Goal: Task Accomplishment & Management: Manage account settings

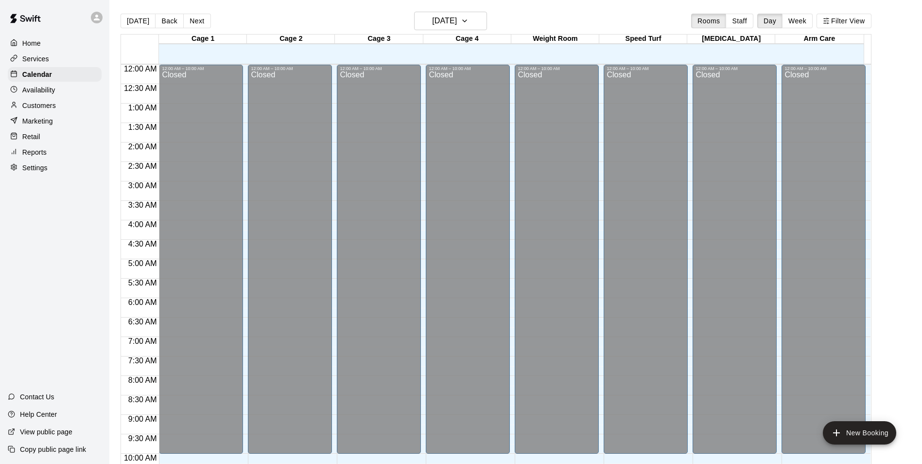
scroll to position [439, 0]
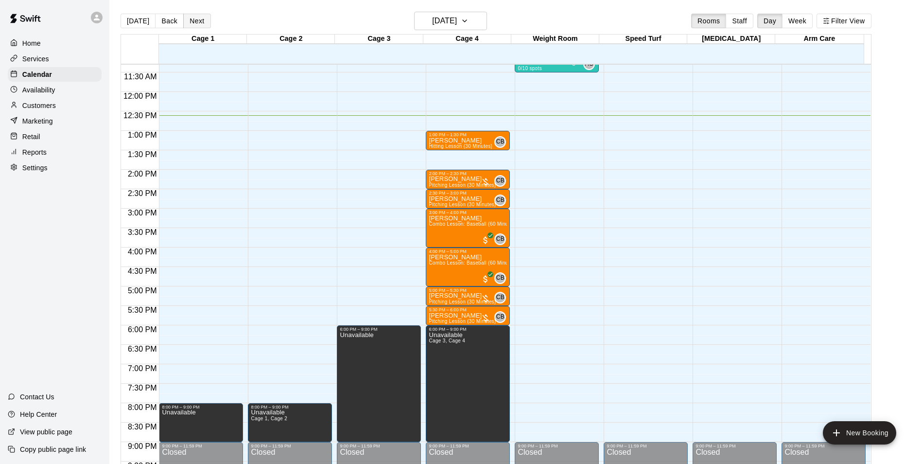
click at [203, 22] on button "Next" at bounding box center [196, 21] width 27 height 15
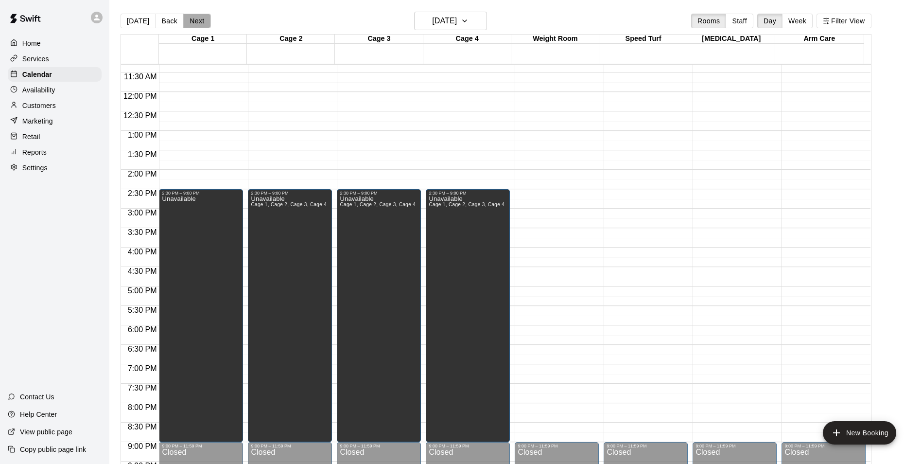
click at [203, 22] on button "Next" at bounding box center [196, 21] width 27 height 15
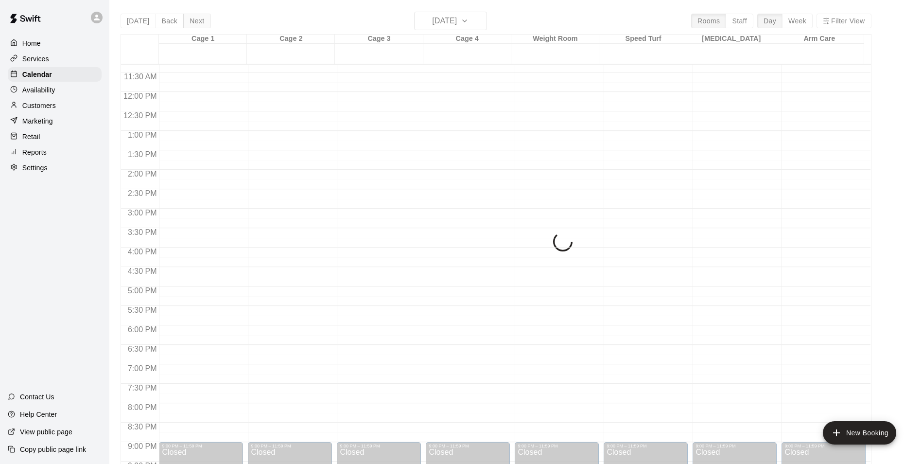
click at [203, 22] on div "[DATE] Back [DATE][DATE] Rooms Staff Day Week Filter View Cage 1 20 Wed Cage 2 …" at bounding box center [496, 244] width 751 height 464
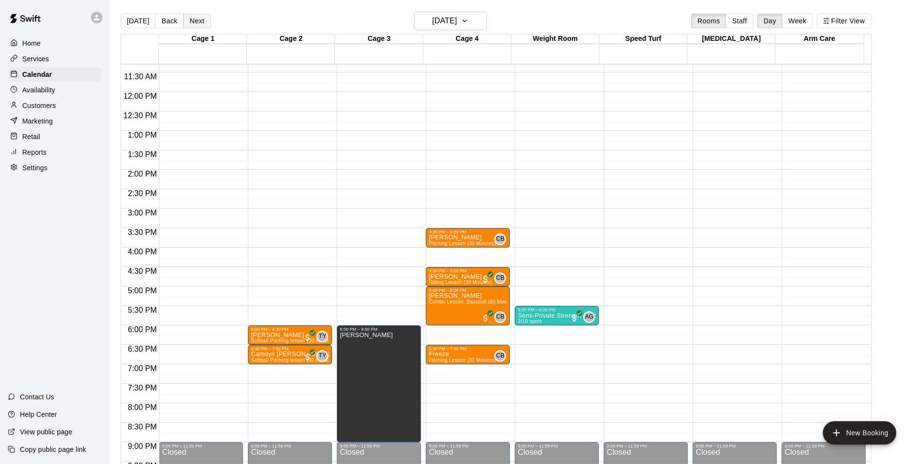
click at [203, 22] on button "Next" at bounding box center [196, 21] width 27 height 15
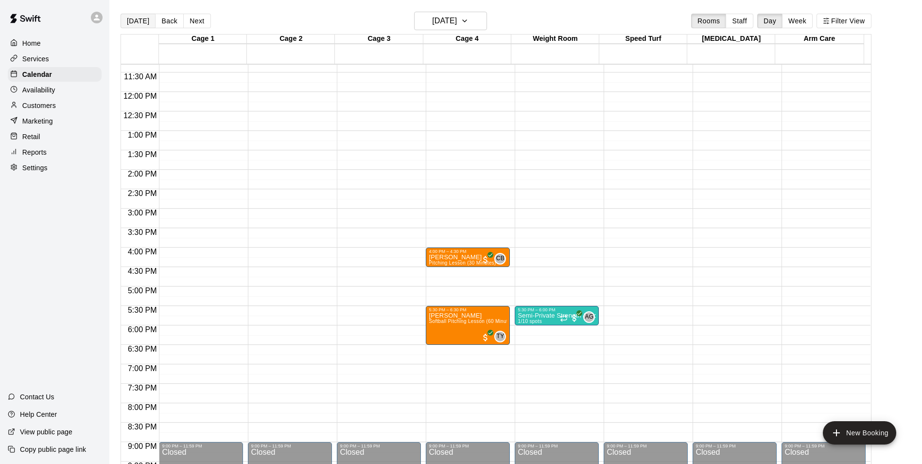
click at [142, 19] on button "[DATE]" at bounding box center [138, 21] width 35 height 15
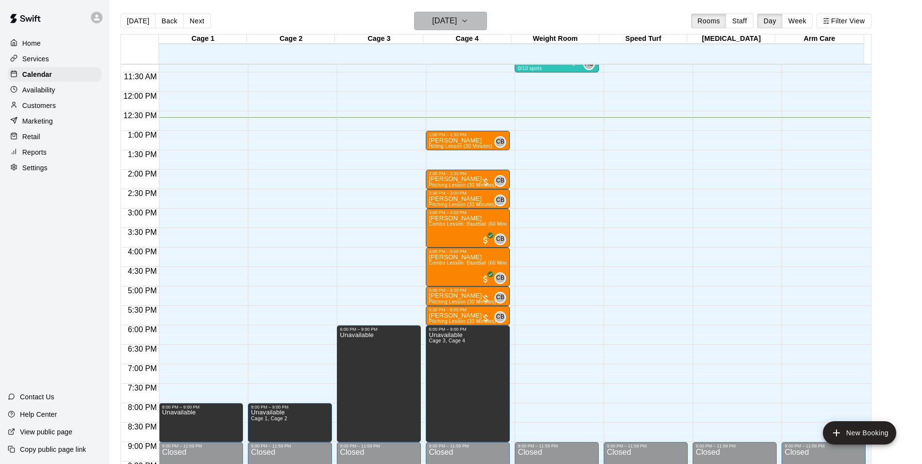
click at [468, 19] on icon "button" at bounding box center [465, 21] width 8 height 12
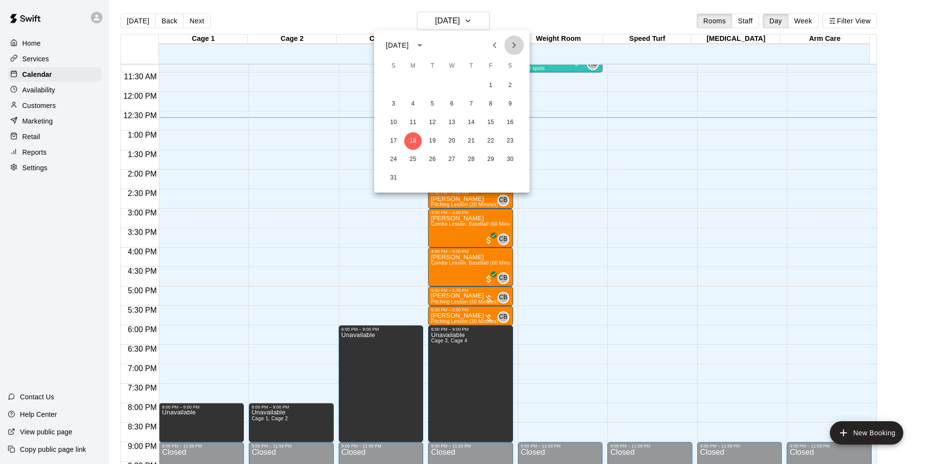
click at [515, 46] on icon "Next month" at bounding box center [514, 45] width 3 height 6
click at [470, 86] on button "4" at bounding box center [471, 85] width 17 height 17
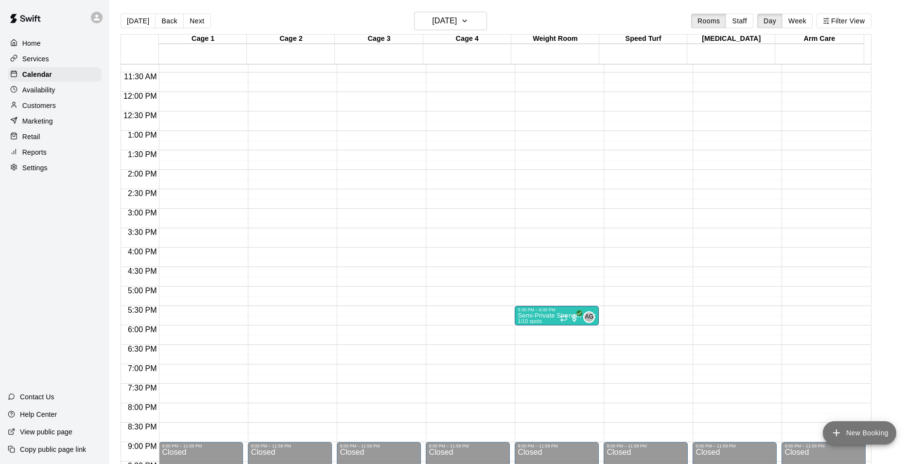
click at [845, 432] on button "New Booking" at bounding box center [859, 432] width 73 height 23
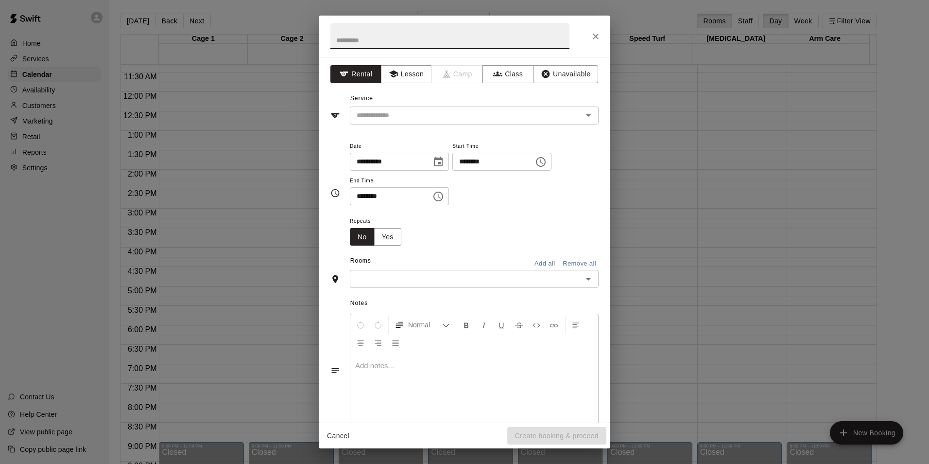
click at [432, 39] on input "text" at bounding box center [449, 36] width 239 height 26
type input "**********"
click at [447, 115] on input "text" at bounding box center [460, 115] width 214 height 12
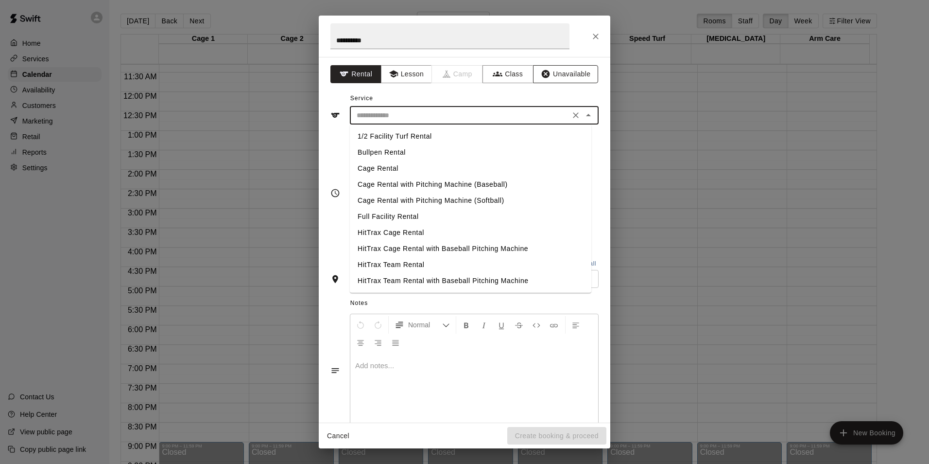
click at [558, 78] on button "Unavailable" at bounding box center [565, 74] width 65 height 18
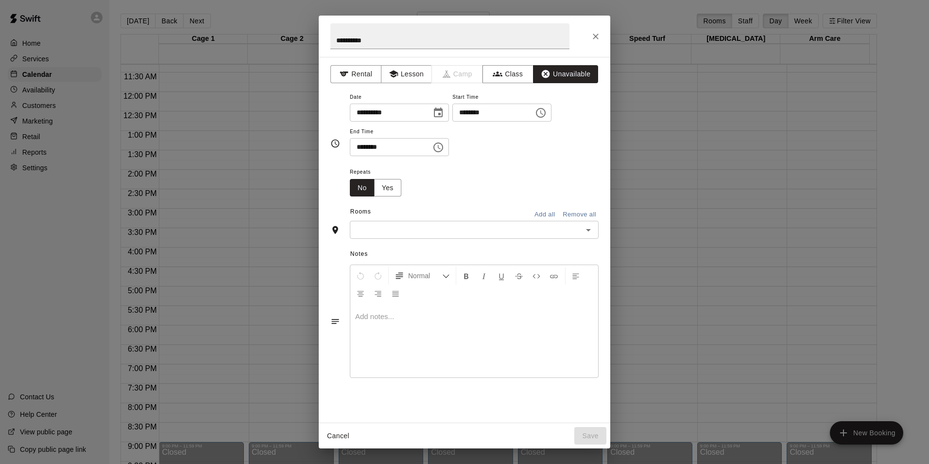
click at [474, 109] on input "********" at bounding box center [489, 112] width 75 height 18
type input "********"
click at [361, 147] on input "********" at bounding box center [387, 147] width 75 height 18
type input "********"
click at [391, 229] on input "text" at bounding box center [466, 230] width 227 height 12
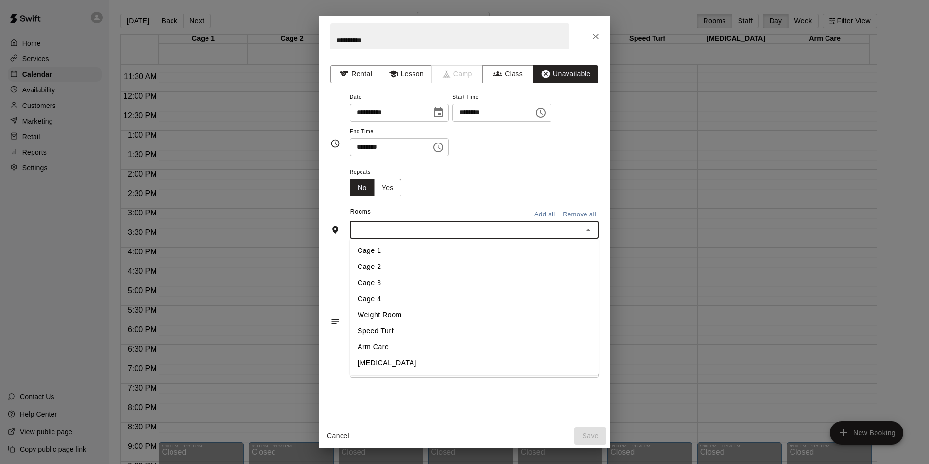
click at [387, 252] on li "Cage 1" at bounding box center [474, 250] width 249 height 16
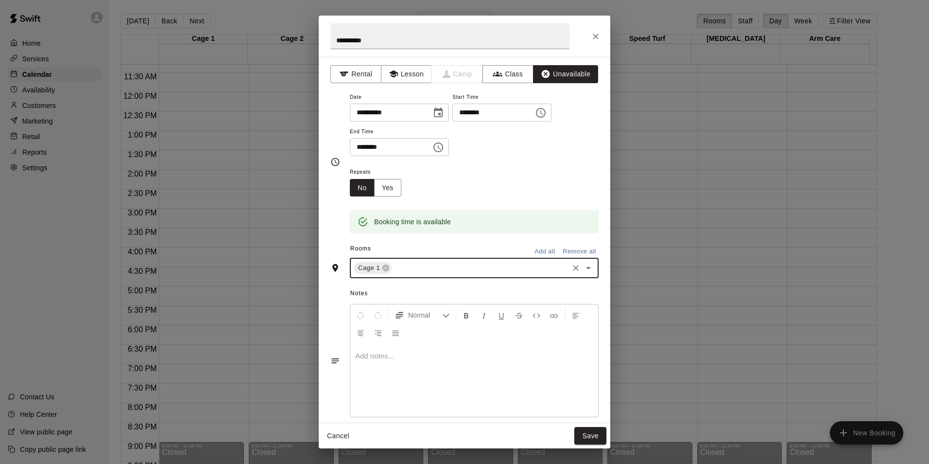
click at [407, 259] on div "Cage 1 ​" at bounding box center [474, 268] width 249 height 20
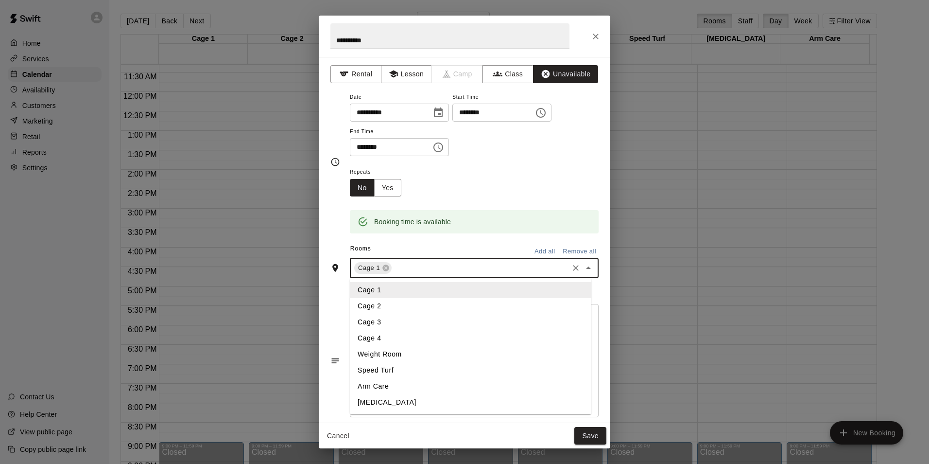
click at [396, 309] on li "Cage 2" at bounding box center [470, 306] width 241 height 16
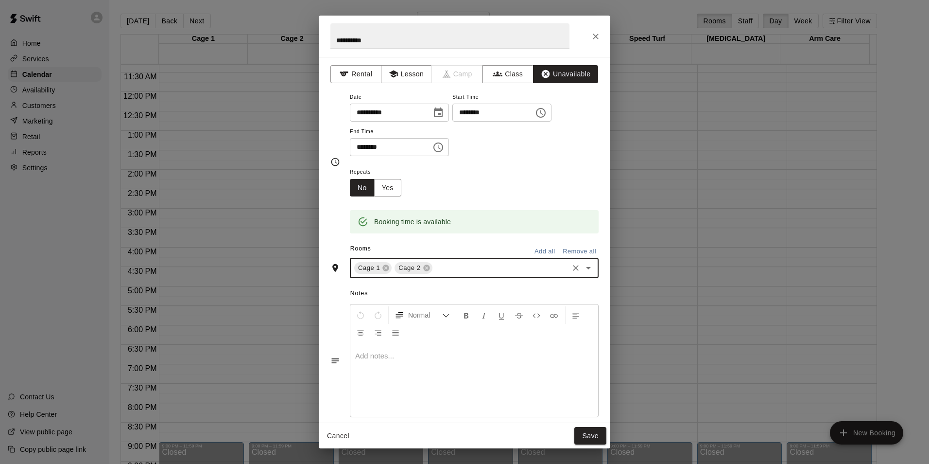
click at [446, 269] on input "text" at bounding box center [500, 268] width 133 height 12
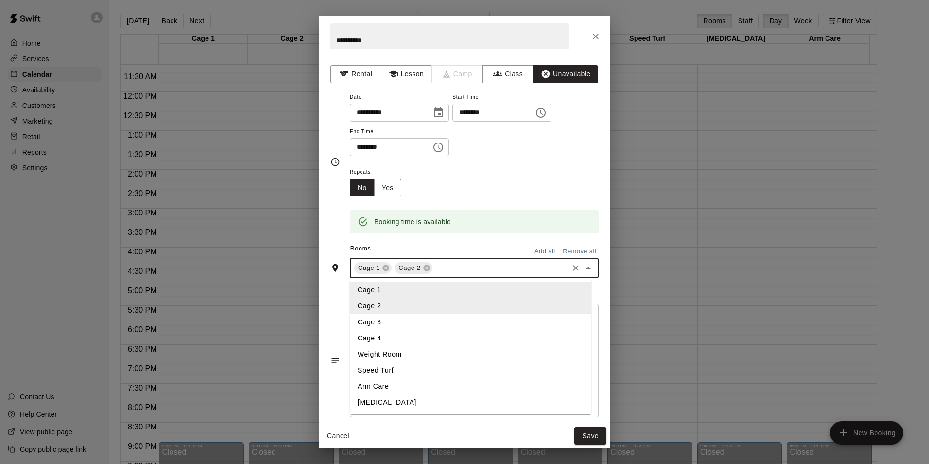
click at [403, 322] on li "Cage 3" at bounding box center [470, 322] width 241 height 16
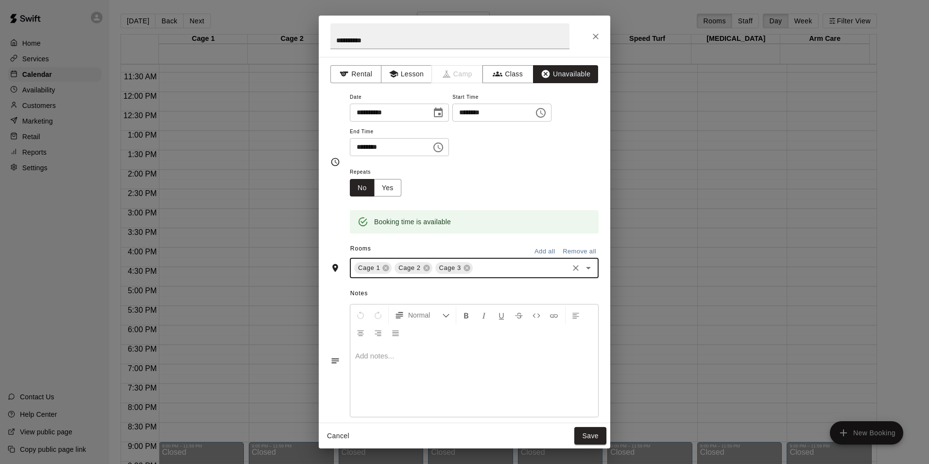
click at [481, 266] on input "text" at bounding box center [520, 268] width 93 height 12
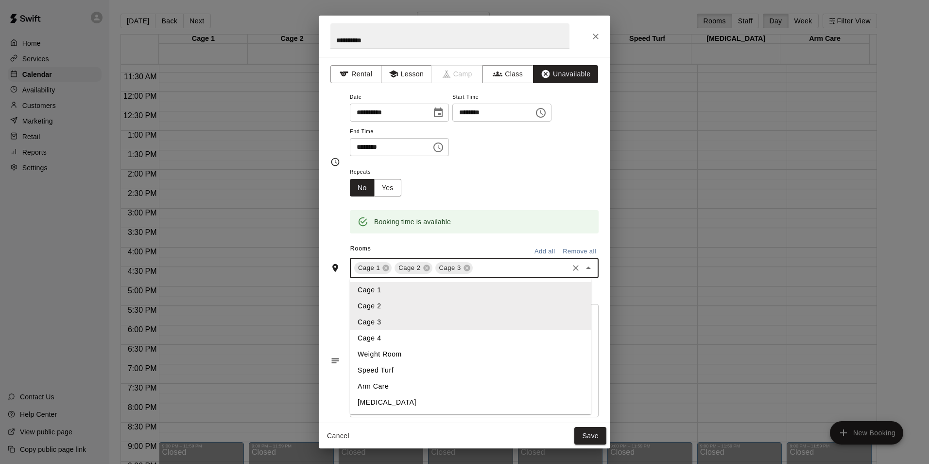
click at [400, 339] on li "Cage 4" at bounding box center [470, 338] width 241 height 16
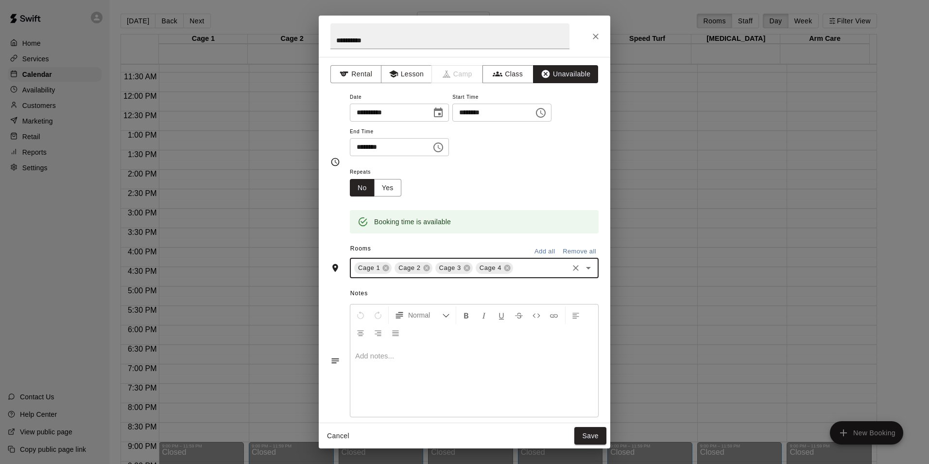
click at [463, 182] on div "Repeats No Yes" at bounding box center [474, 181] width 249 height 31
click at [396, 189] on button "Yes" at bounding box center [387, 188] width 27 height 18
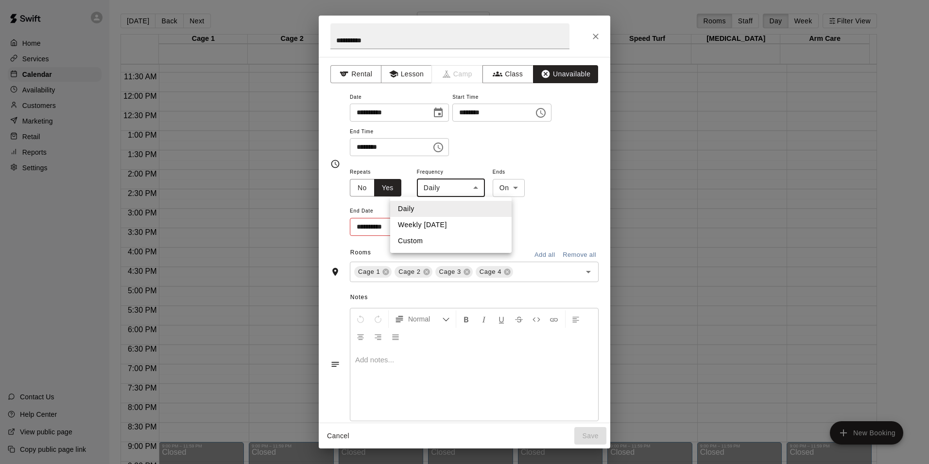
click at [473, 189] on body "Home Services Calendar Availability Customers Marketing Retail Reports Settings…" at bounding box center [464, 239] width 929 height 479
click at [452, 226] on li "Weekly [DATE]" at bounding box center [450, 225] width 121 height 16
type input "******"
click at [432, 228] on icon "Choose date" at bounding box center [436, 226] width 9 height 10
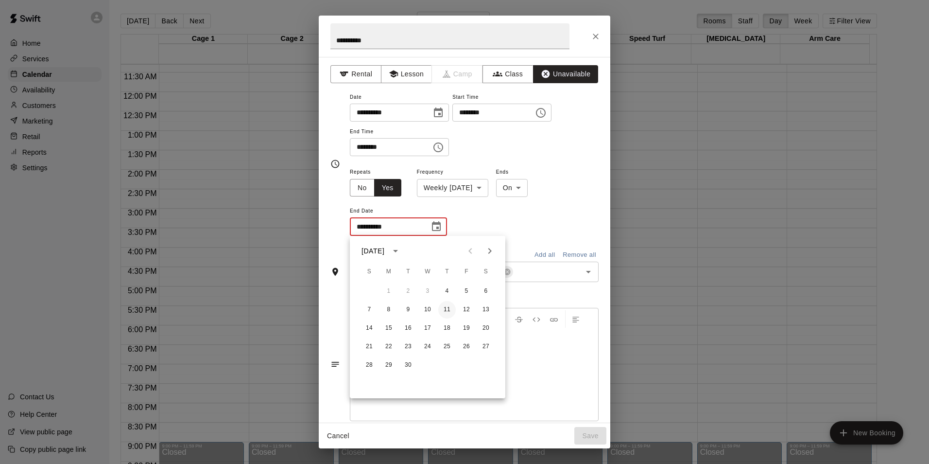
click at [448, 309] on button "11" at bounding box center [446, 309] width 17 height 17
type input "**********"
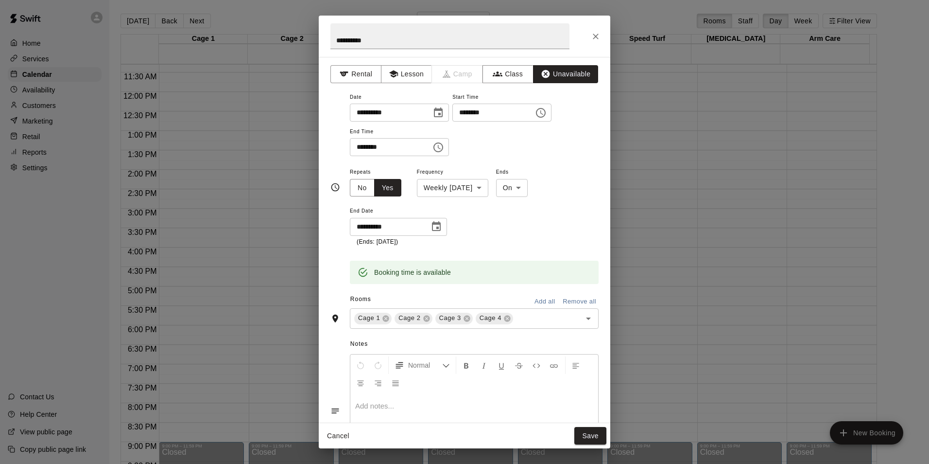
click at [499, 235] on div "**********" at bounding box center [474, 206] width 249 height 81
click at [590, 439] on button "Save" at bounding box center [590, 436] width 32 height 18
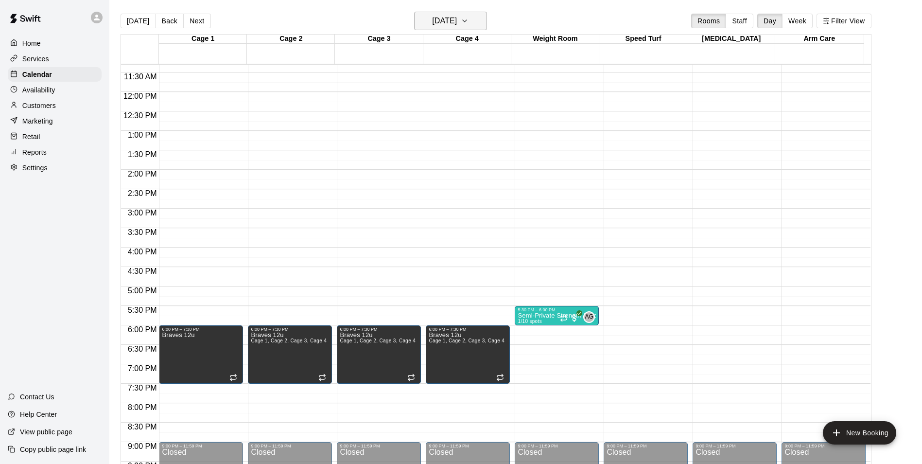
click at [468, 22] on icon "button" at bounding box center [465, 21] width 8 height 12
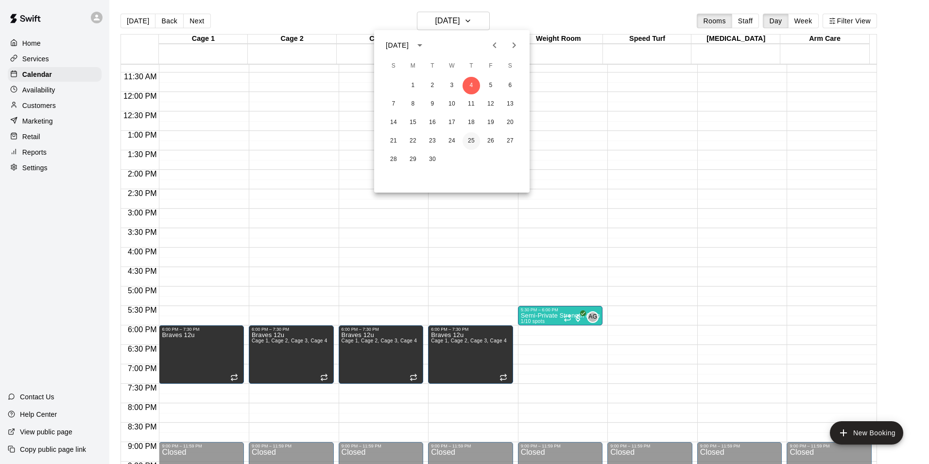
click at [472, 138] on button "25" at bounding box center [471, 140] width 17 height 17
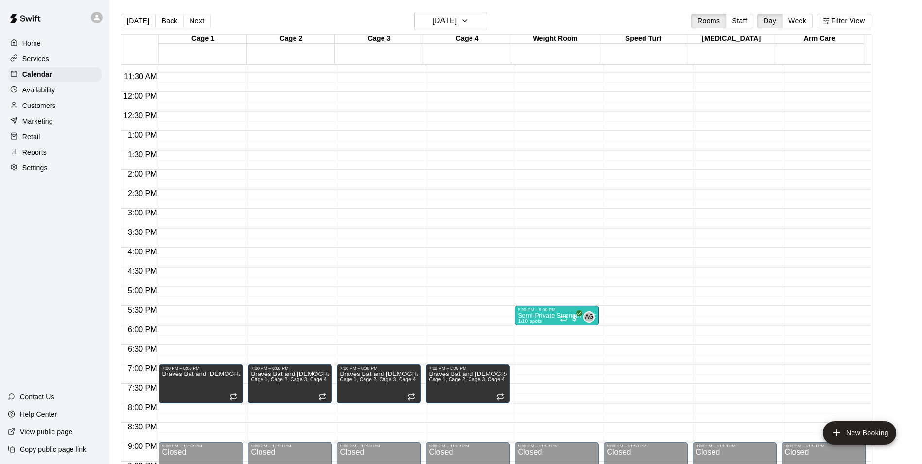
click at [191, 327] on div "12:00 AM – 10:00 AM Closed 7:00 PM – 8:00 PM Braves Bat and Bible 9:00 PM – 11:…" at bounding box center [201, 91] width 84 height 933
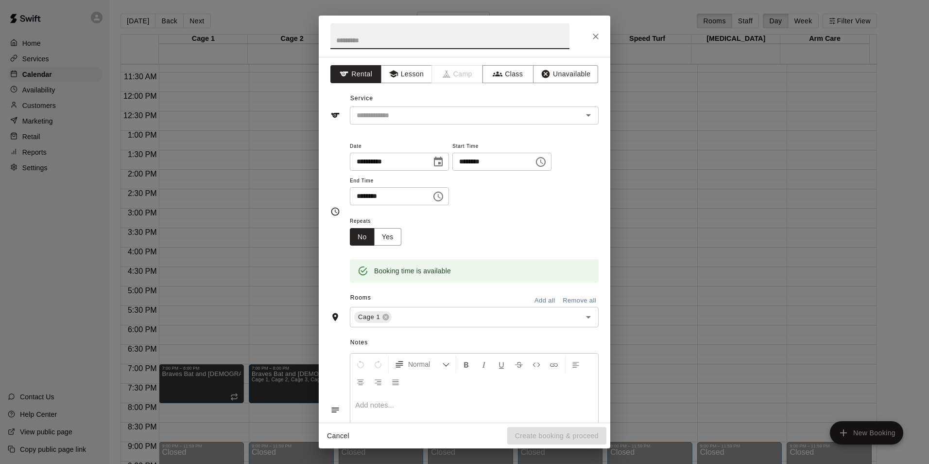
click at [393, 40] on input "text" at bounding box center [449, 36] width 239 height 26
type input "**********"
click at [566, 72] on button "Unavailable" at bounding box center [565, 74] width 65 height 18
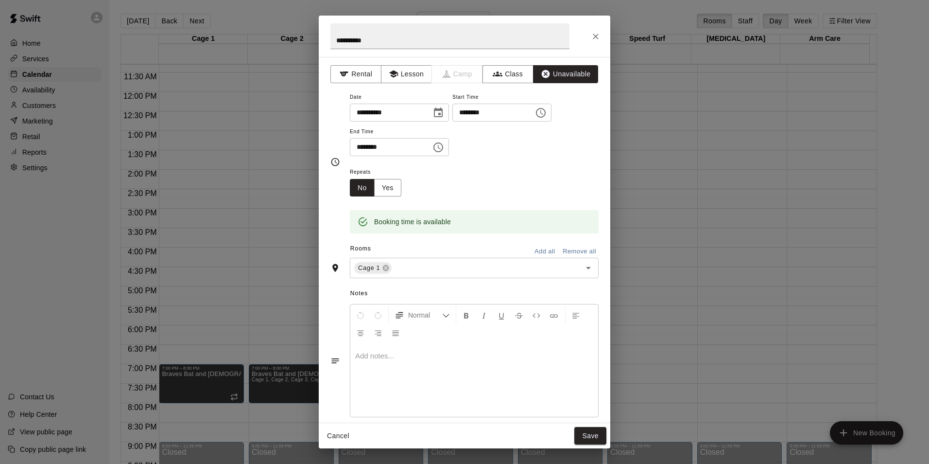
click at [360, 146] on input "********" at bounding box center [387, 147] width 75 height 18
type input "********"
click at [448, 173] on div "Repeats No Yes" at bounding box center [474, 181] width 249 height 31
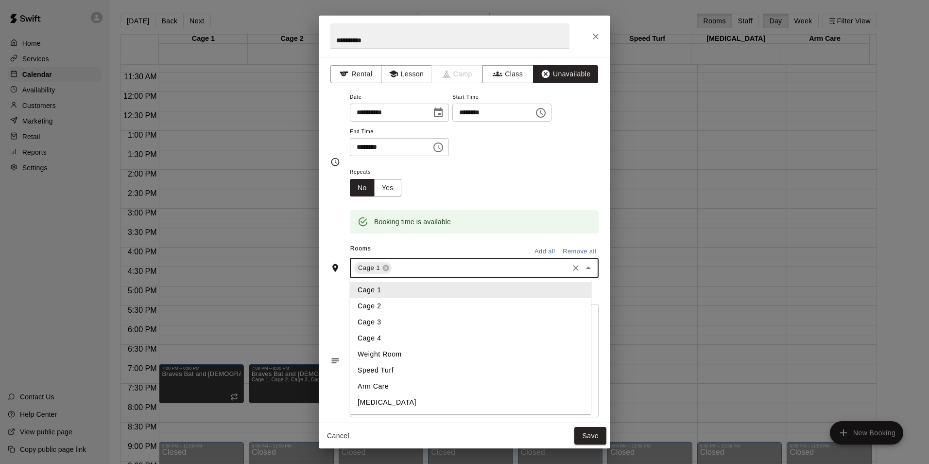
click at [421, 268] on input "text" at bounding box center [480, 268] width 174 height 12
click at [393, 306] on li "Cage 2" at bounding box center [470, 306] width 241 height 16
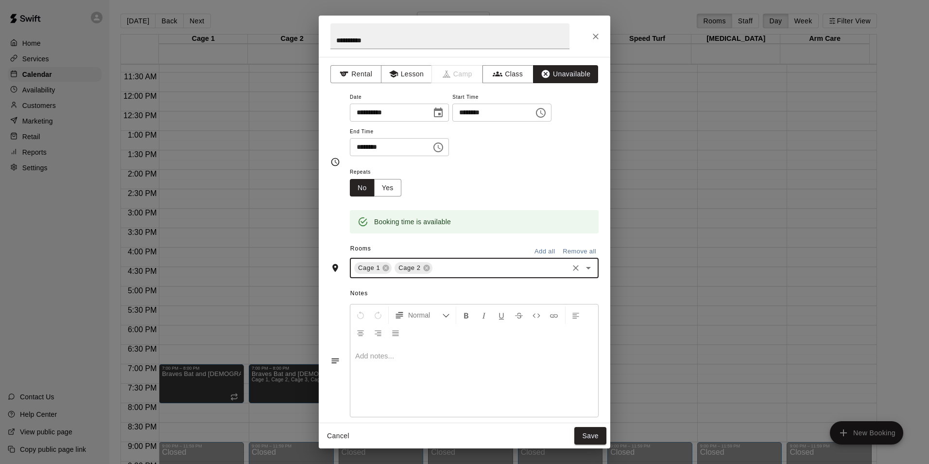
click at [448, 268] on input "text" at bounding box center [500, 268] width 133 height 12
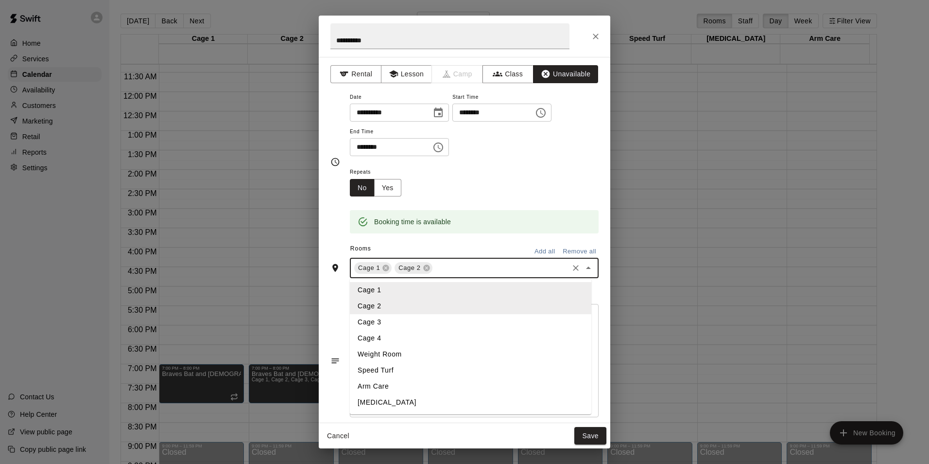
click at [424, 322] on li "Cage 3" at bounding box center [470, 322] width 241 height 16
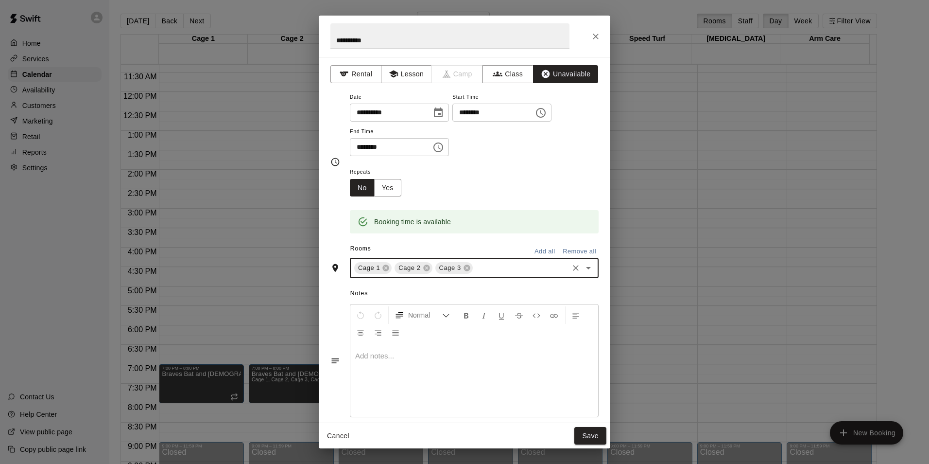
click at [490, 268] on input "text" at bounding box center [520, 268] width 93 height 12
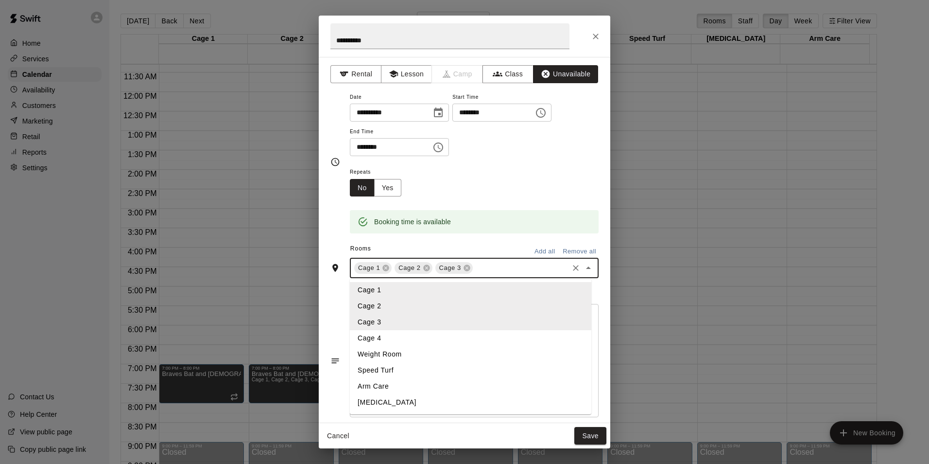
click at [417, 338] on li "Cage 4" at bounding box center [470, 338] width 241 height 16
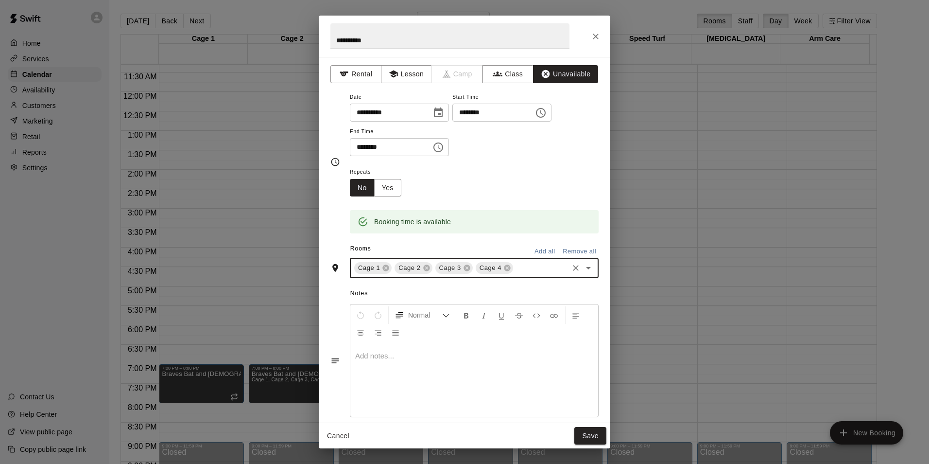
click at [488, 179] on div "Repeats No Yes" at bounding box center [474, 181] width 249 height 31
click at [591, 438] on button "Save" at bounding box center [590, 436] width 32 height 18
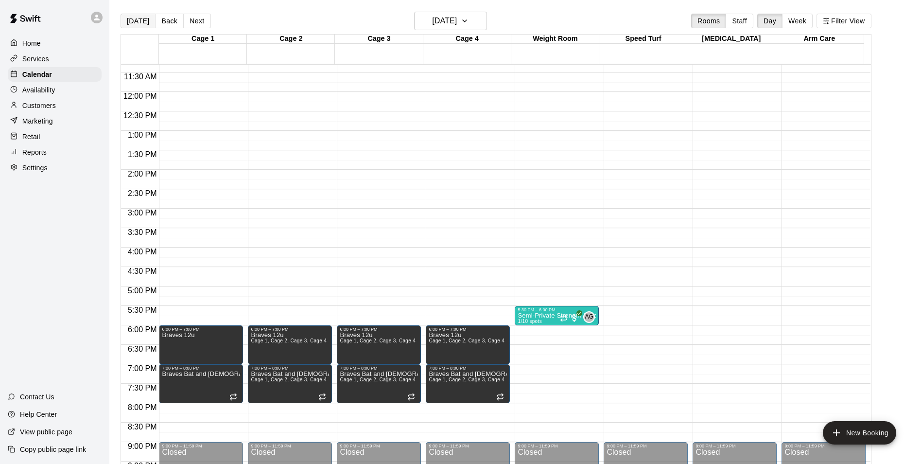
click at [136, 23] on button "[DATE]" at bounding box center [138, 21] width 35 height 15
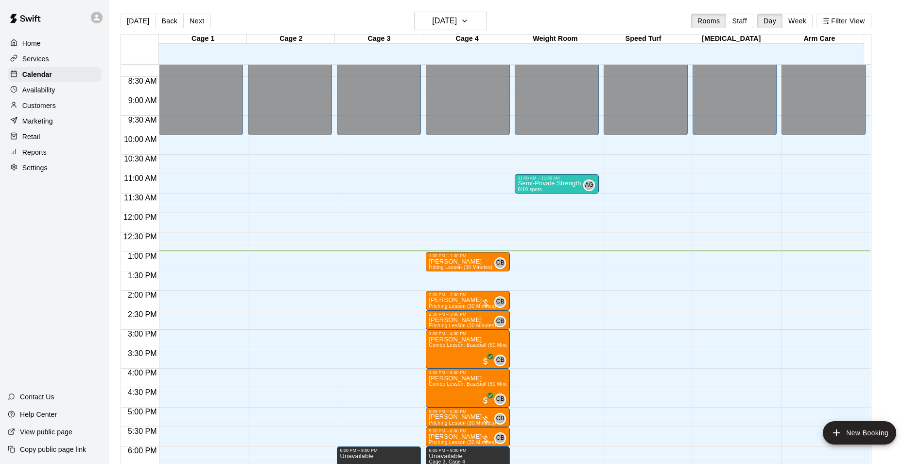
scroll to position [342, 0]
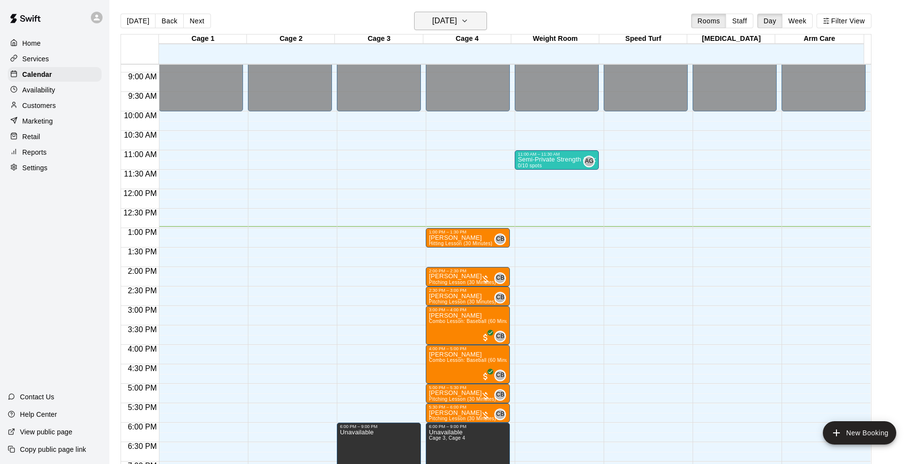
click at [468, 18] on icon "button" at bounding box center [465, 21] width 8 height 12
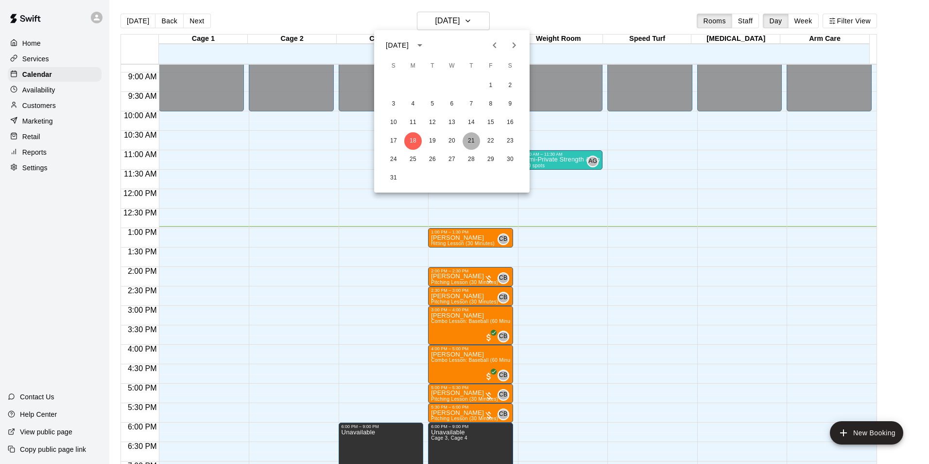
click at [472, 140] on button "21" at bounding box center [471, 140] width 17 height 17
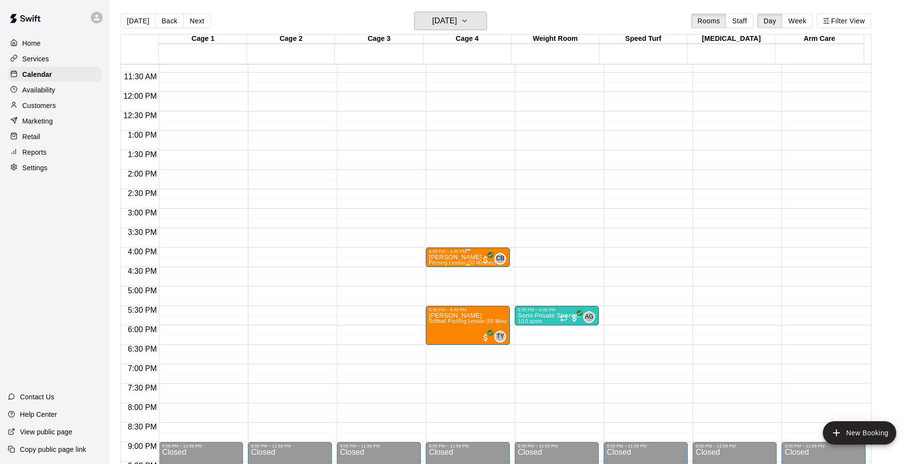
scroll to position [488, 0]
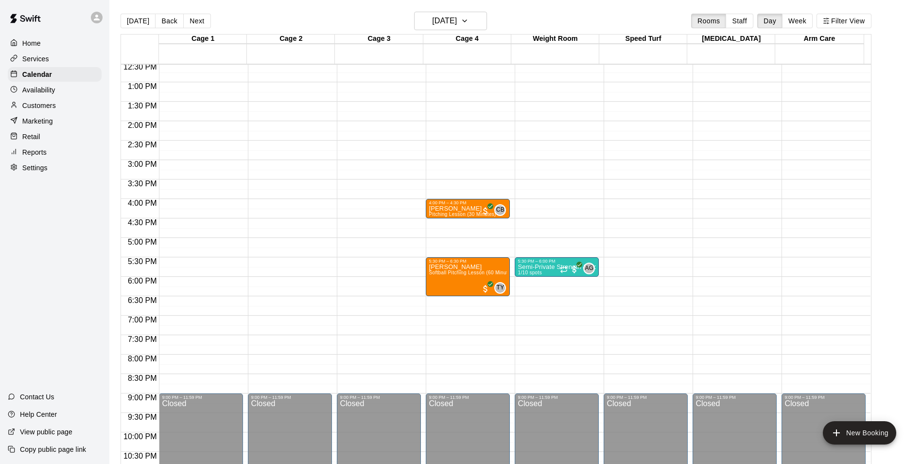
click at [465, 223] on div "12:00 AM – 10:00 AM Closed 4:00 PM – 4:30 PM [PERSON_NAME] Pitching Lesson (30 …" at bounding box center [468, 43] width 84 height 933
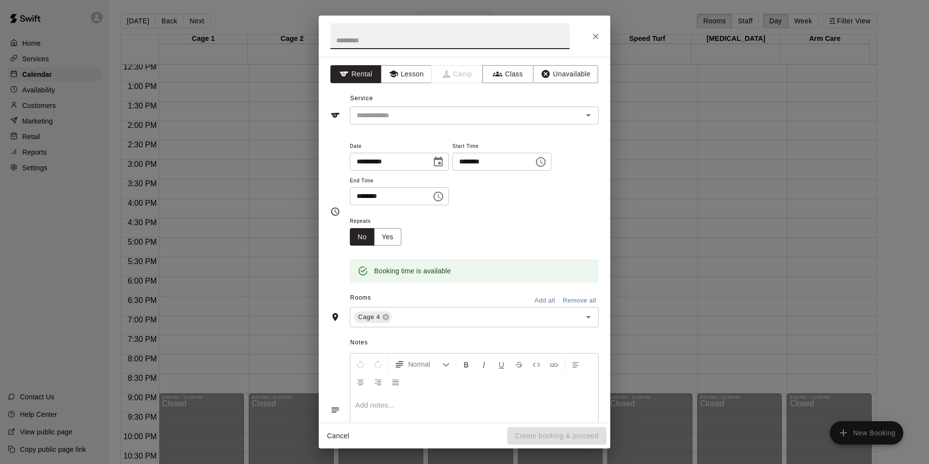
click at [371, 44] on input "text" at bounding box center [449, 36] width 239 height 26
type input "**********"
click at [395, 74] on icon "button" at bounding box center [393, 73] width 9 height 7
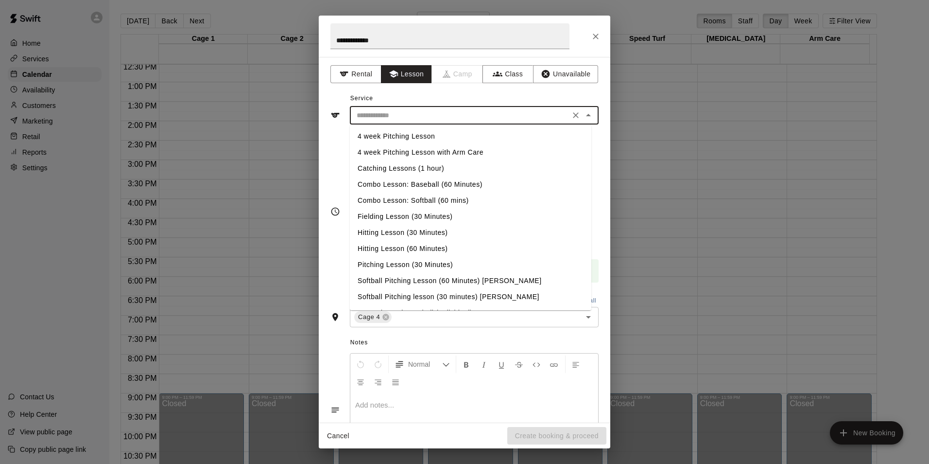
click at [418, 112] on input "text" at bounding box center [460, 115] width 214 height 12
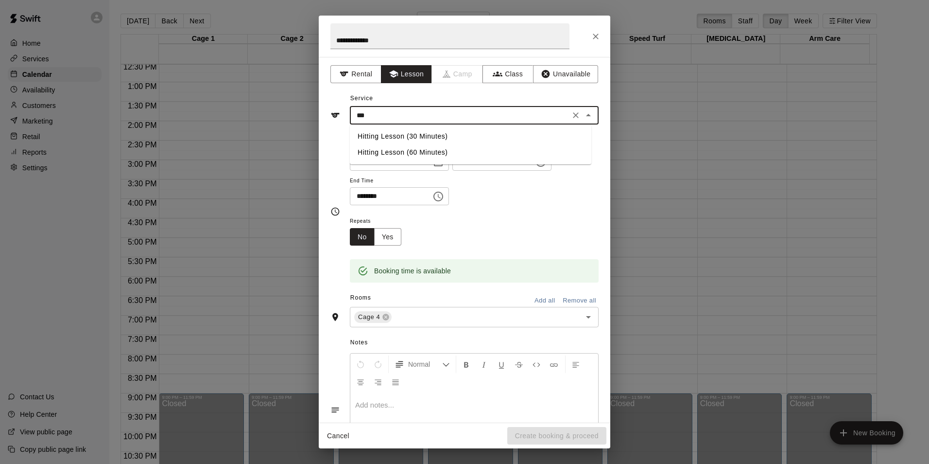
click at [406, 137] on li "Hitting Lesson (30 Minutes)" at bounding box center [470, 136] width 241 height 16
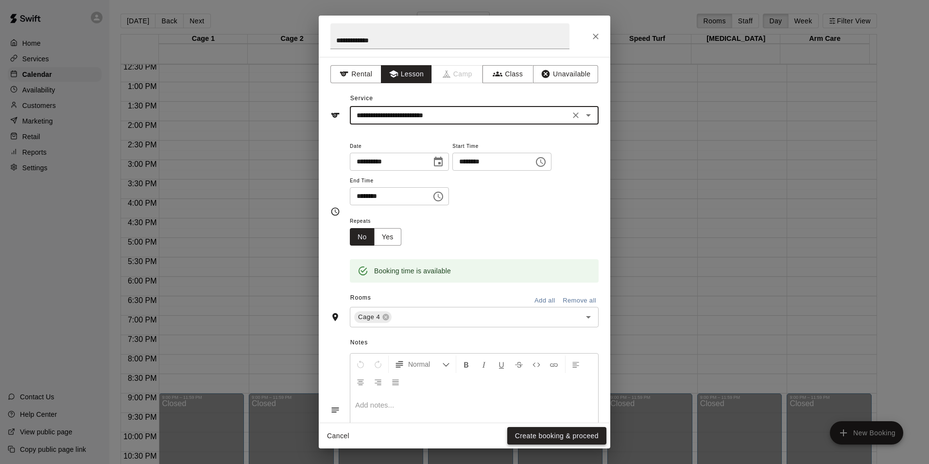
type input "**********"
click at [568, 436] on button "Create booking & proceed" at bounding box center [556, 436] width 99 height 18
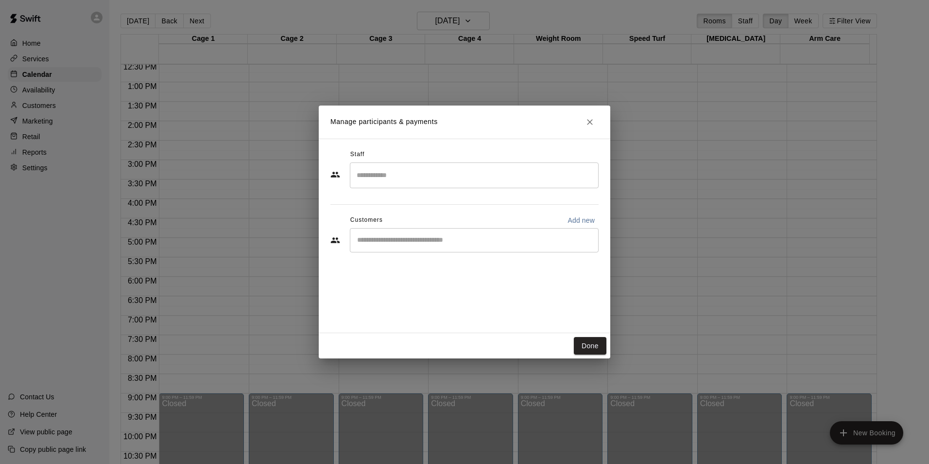
click at [385, 182] on input "Search staff" at bounding box center [474, 175] width 240 height 17
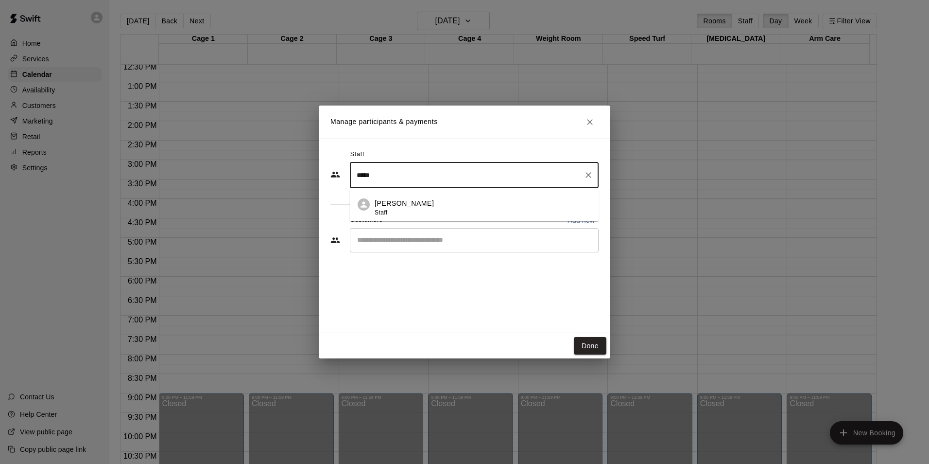
click at [392, 198] on li "[PERSON_NAME] Staff" at bounding box center [474, 204] width 249 height 33
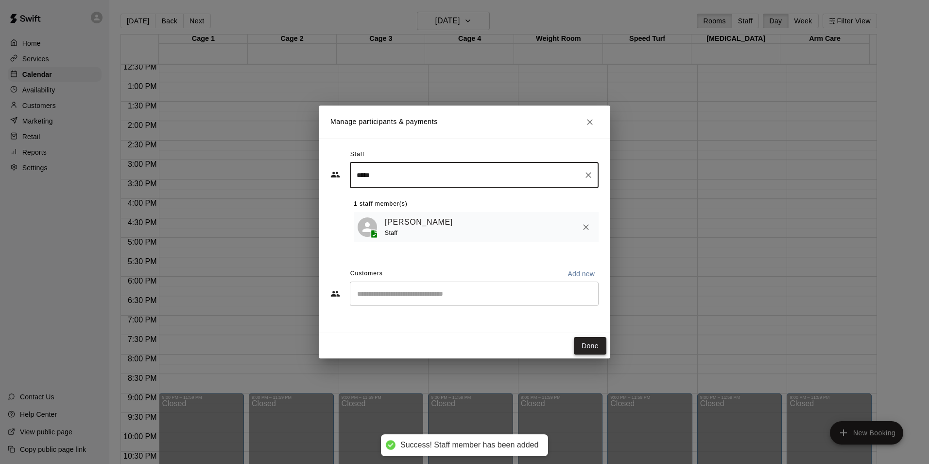
type input "*****"
click at [597, 344] on button "Done" at bounding box center [590, 346] width 33 height 18
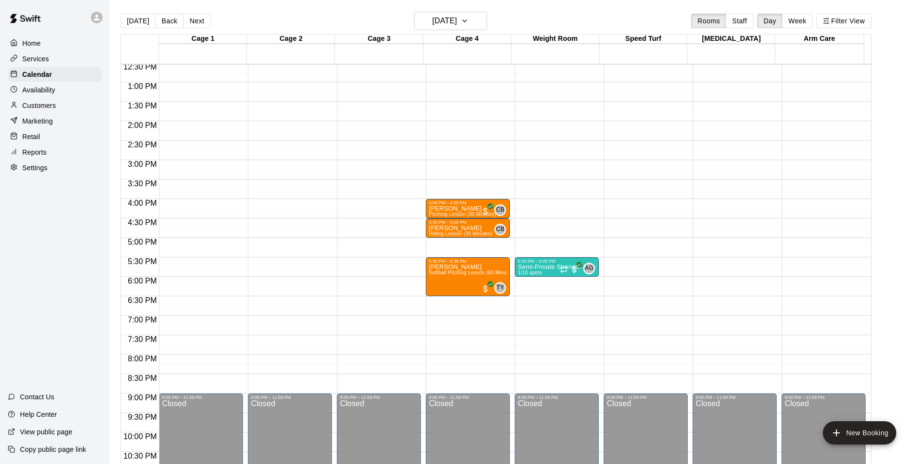
scroll to position [439, 0]
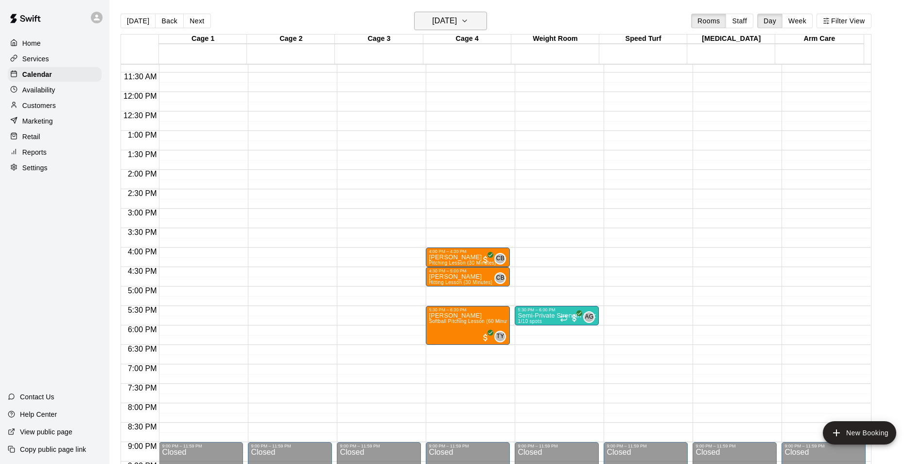
click at [468, 19] on icon "button" at bounding box center [465, 21] width 8 height 12
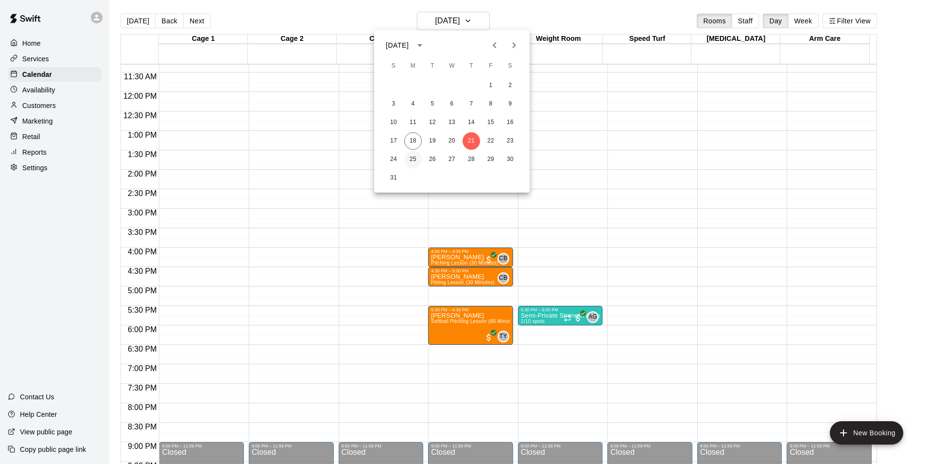
click at [421, 155] on button "25" at bounding box center [412, 159] width 17 height 17
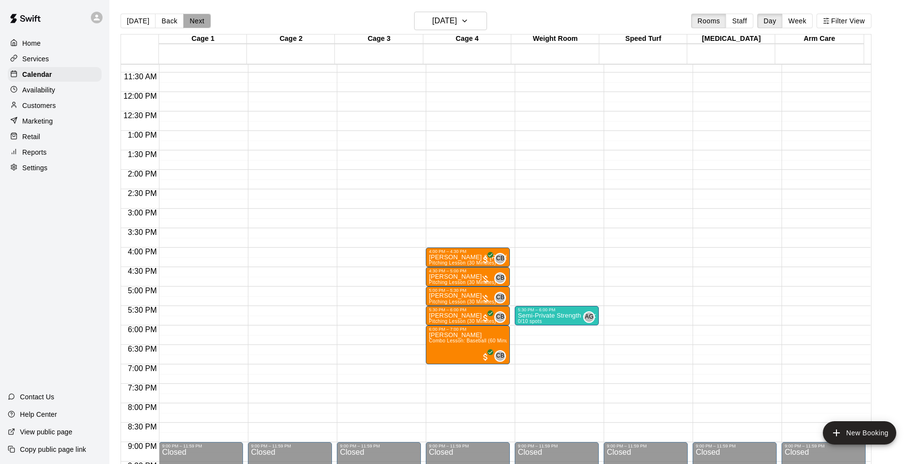
click at [194, 24] on button "Next" at bounding box center [196, 21] width 27 height 15
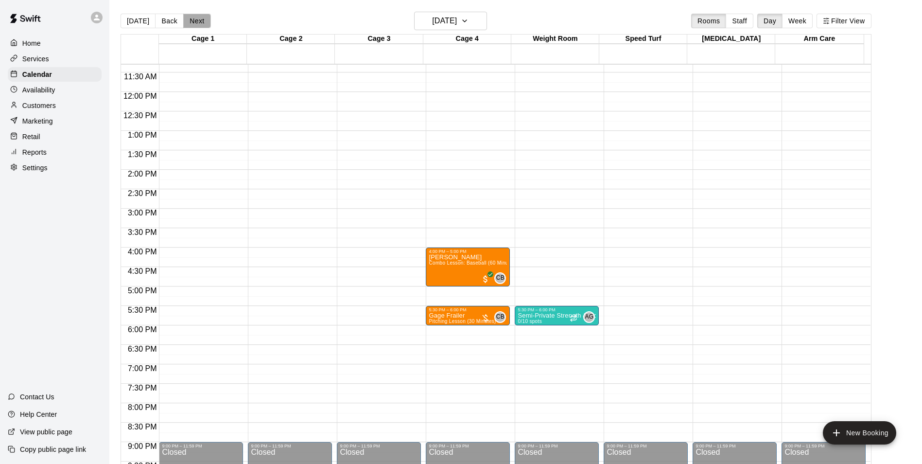
click at [203, 24] on button "Next" at bounding box center [196, 21] width 27 height 15
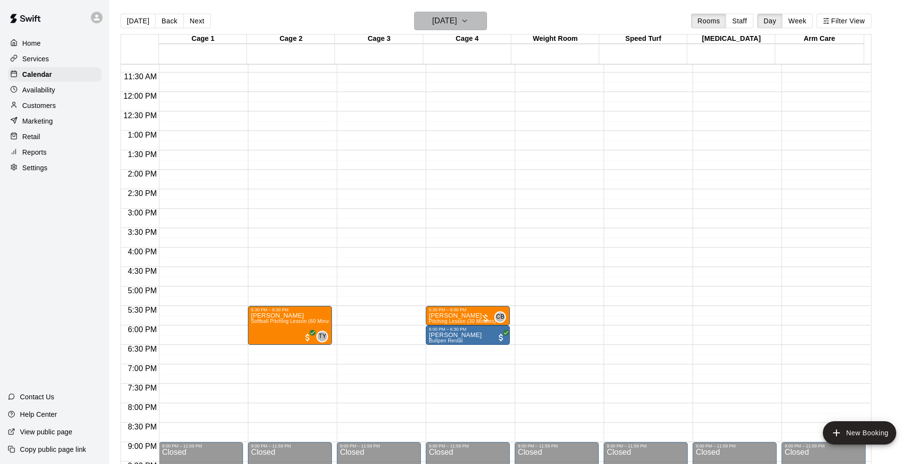
click at [468, 20] on icon "button" at bounding box center [465, 21] width 8 height 12
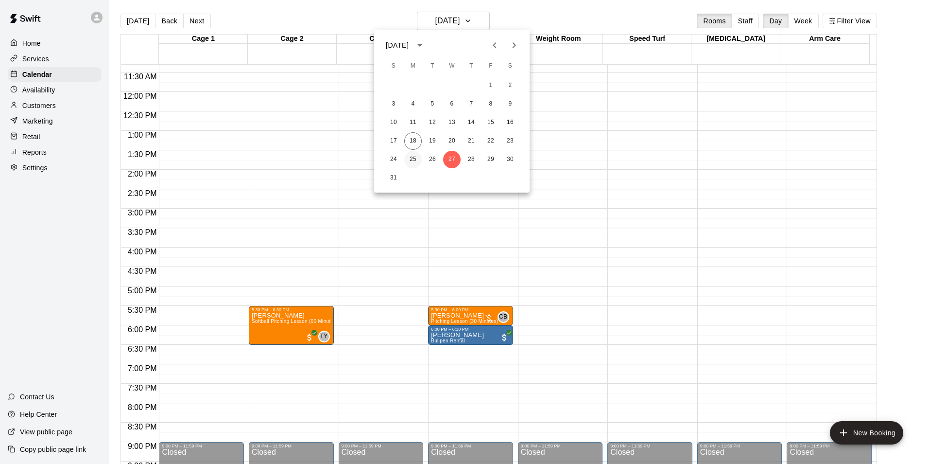
click at [416, 157] on button "25" at bounding box center [412, 159] width 17 height 17
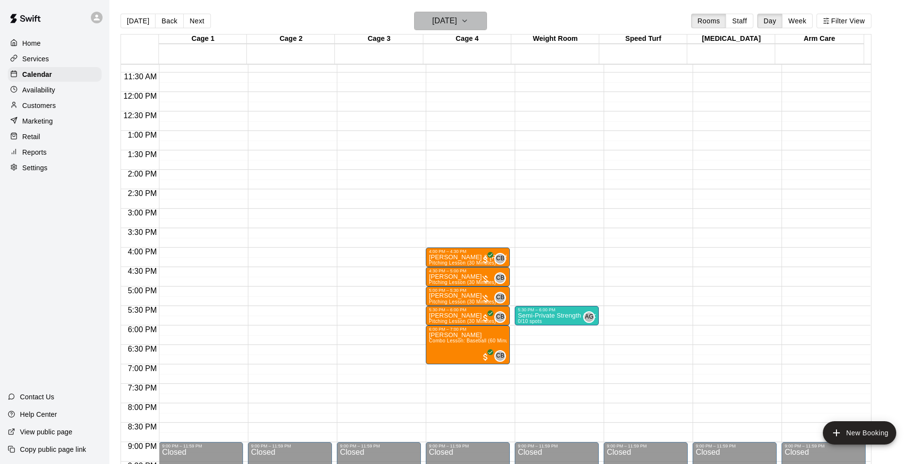
click at [468, 24] on icon "button" at bounding box center [465, 21] width 8 height 12
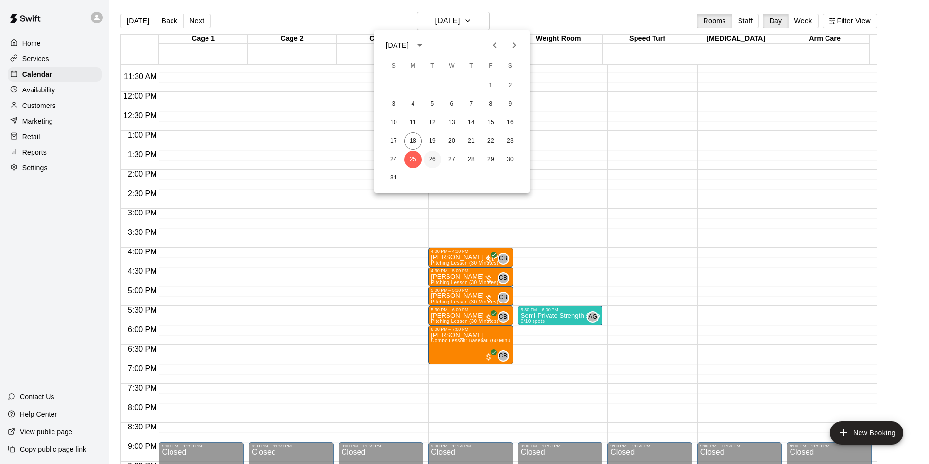
click at [430, 157] on button "26" at bounding box center [432, 159] width 17 height 17
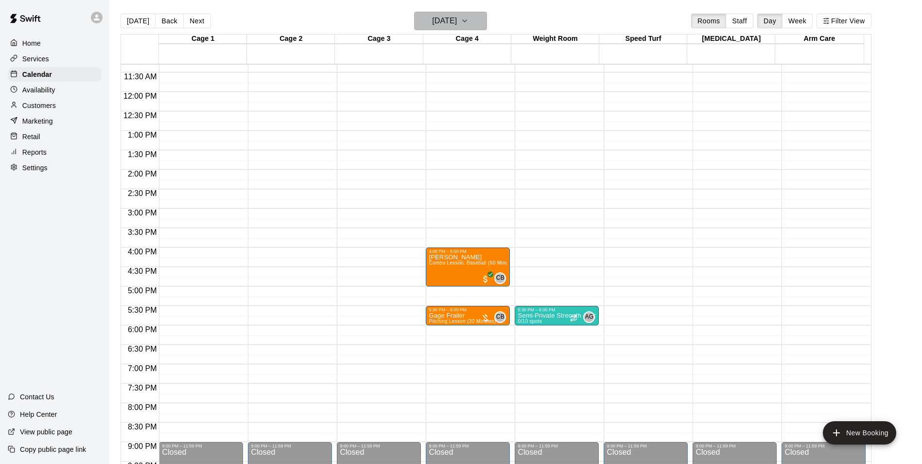
click at [466, 22] on icon "button" at bounding box center [465, 21] width 4 height 2
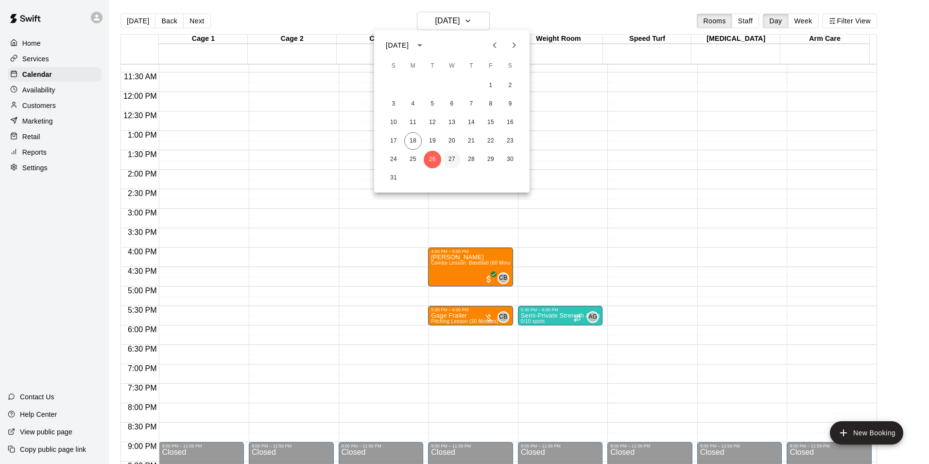
click at [448, 155] on button "27" at bounding box center [451, 159] width 17 height 17
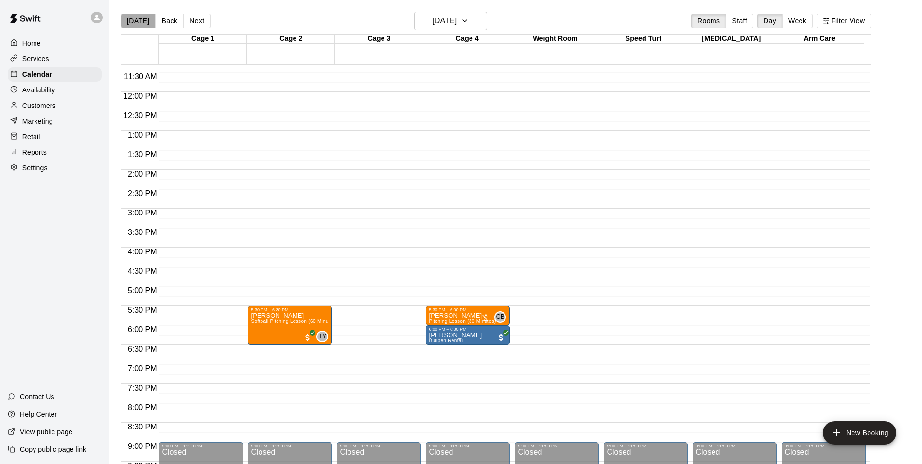
click at [139, 18] on button "[DATE]" at bounding box center [138, 21] width 35 height 15
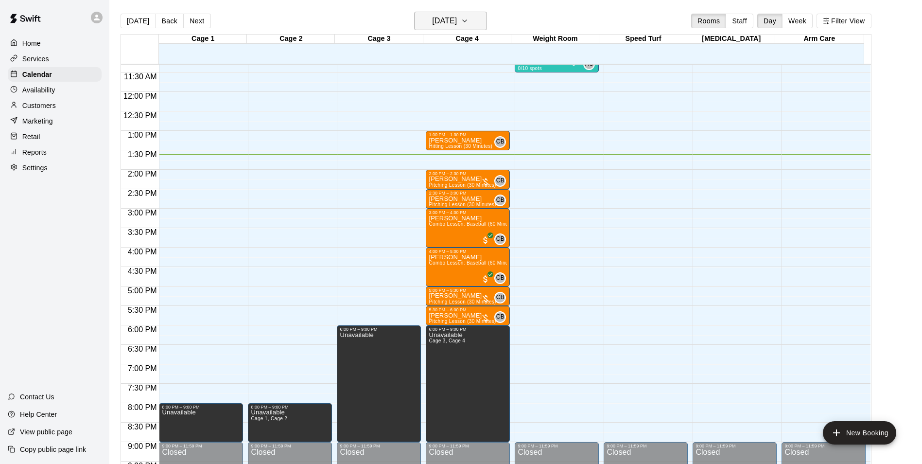
click at [468, 22] on icon "button" at bounding box center [465, 21] width 8 height 12
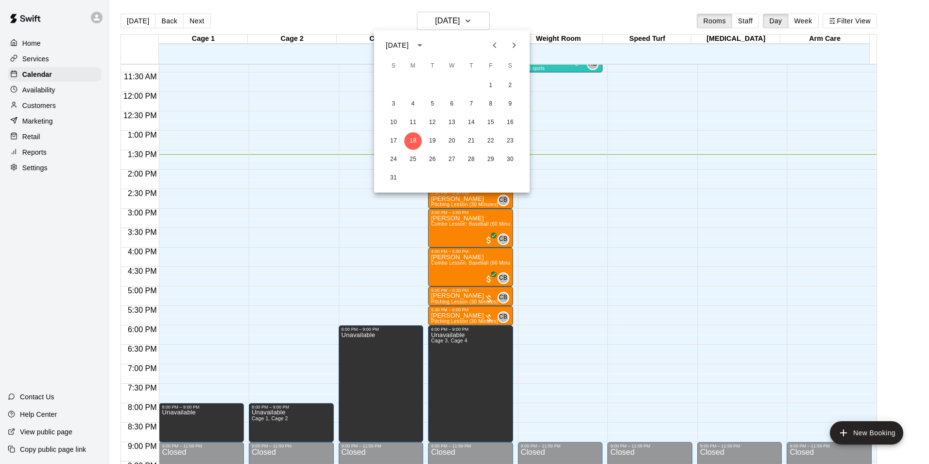
click at [515, 46] on icon "Next month" at bounding box center [514, 45] width 3 height 6
click at [796, 21] on div at bounding box center [464, 232] width 929 height 464
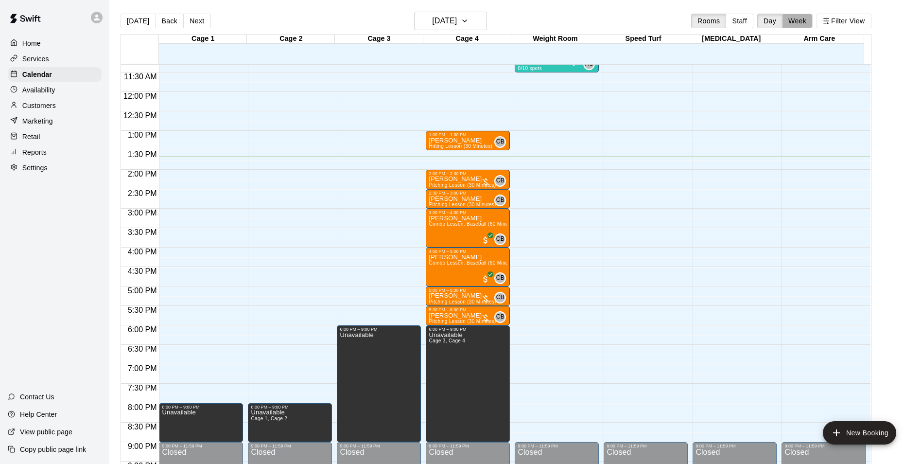
click at [796, 21] on button "Week" at bounding box center [797, 21] width 31 height 15
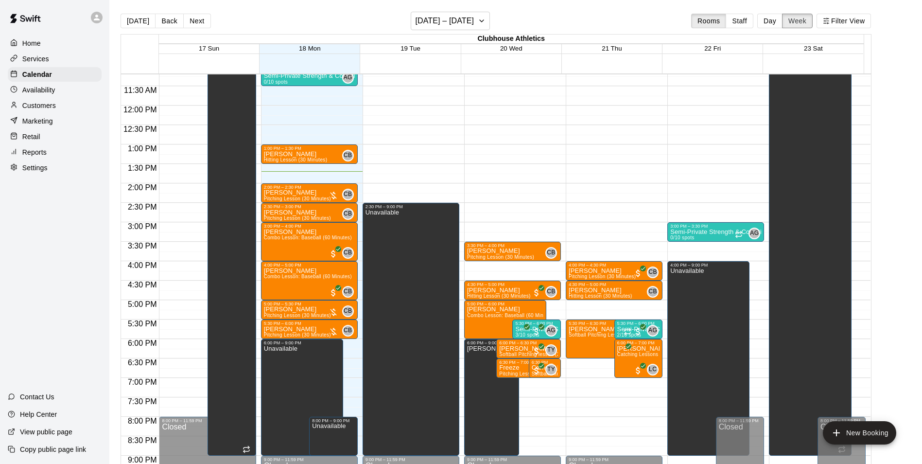
scroll to position [484, 0]
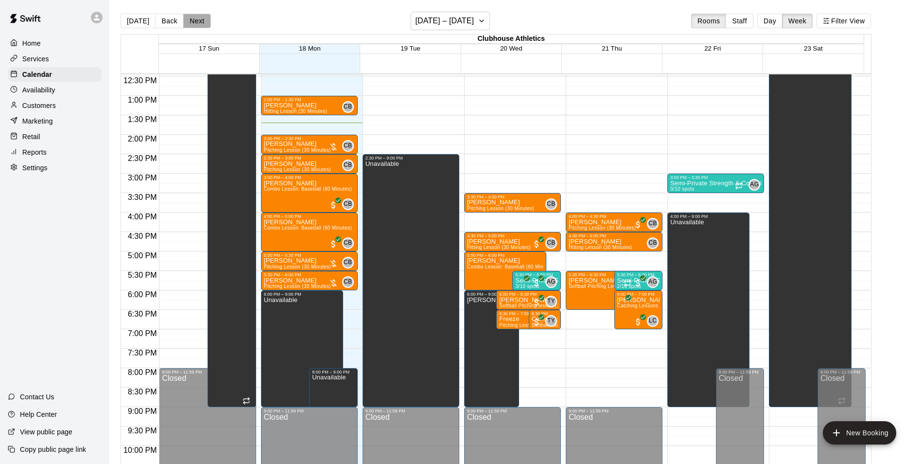
click at [200, 19] on button "Next" at bounding box center [196, 21] width 27 height 15
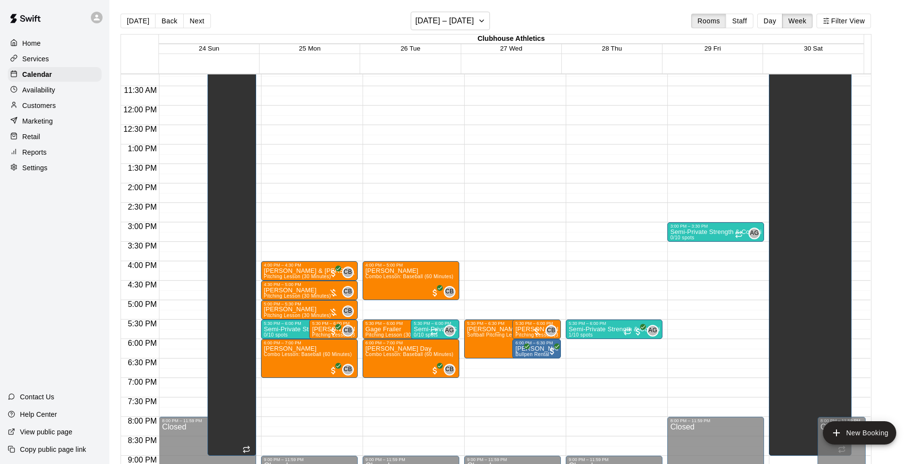
scroll to position [533, 0]
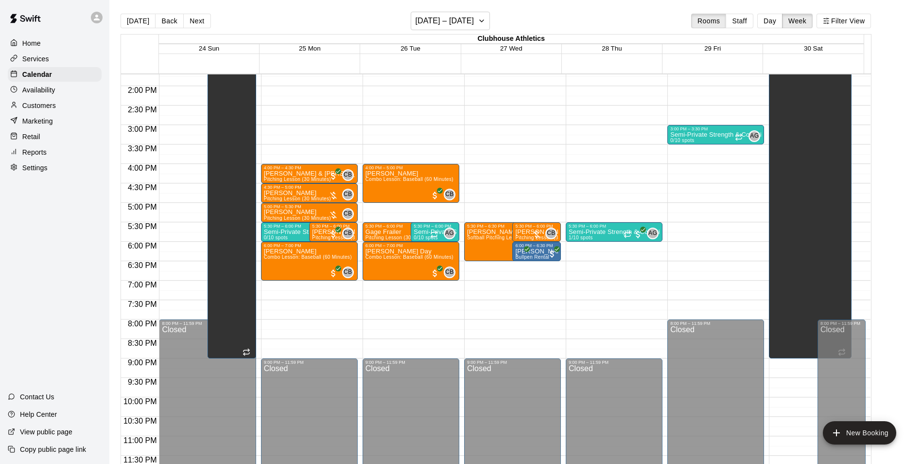
click at [59, 90] on div "Availability" at bounding box center [55, 90] width 94 height 15
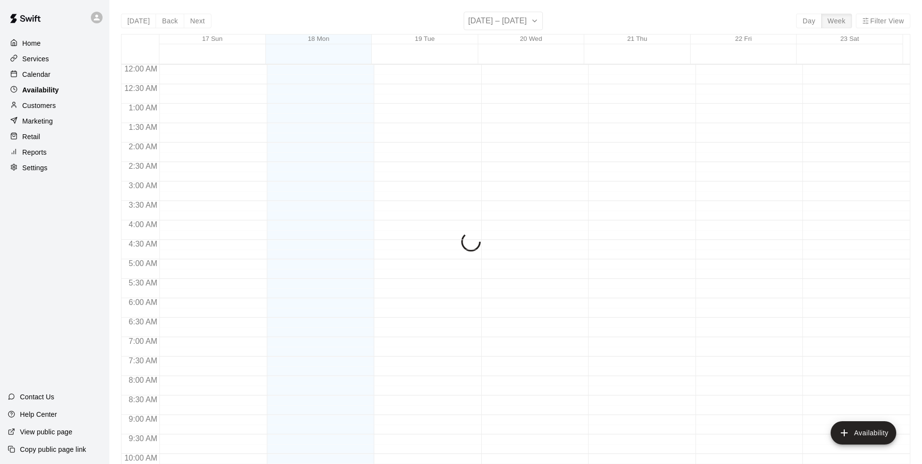
scroll to position [523, 0]
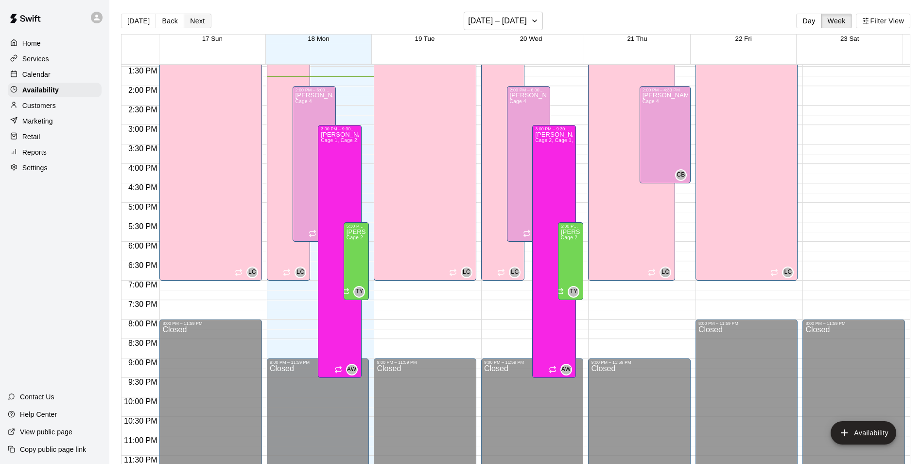
click at [202, 24] on button "Next" at bounding box center [197, 21] width 27 height 15
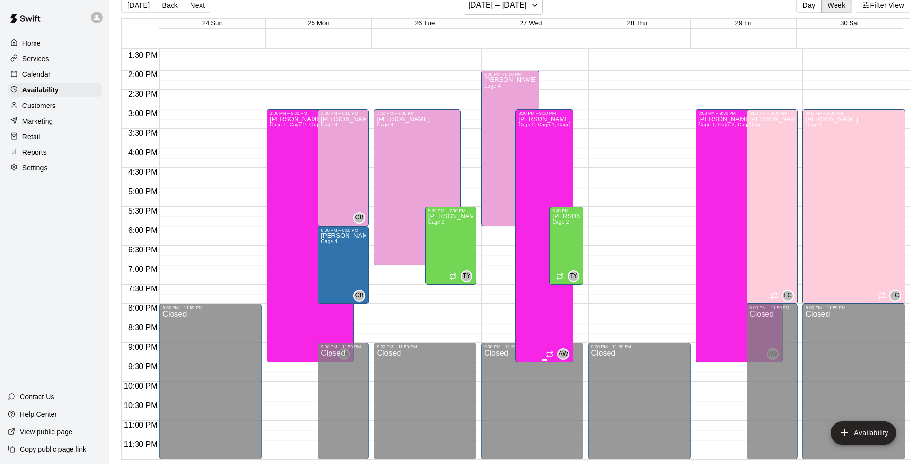
scroll to position [475, 0]
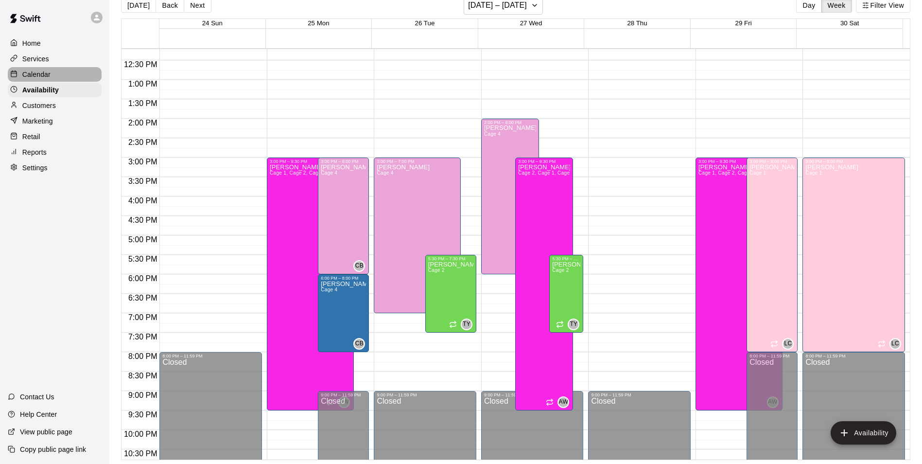
click at [39, 74] on p "Calendar" at bounding box center [36, 74] width 28 height 10
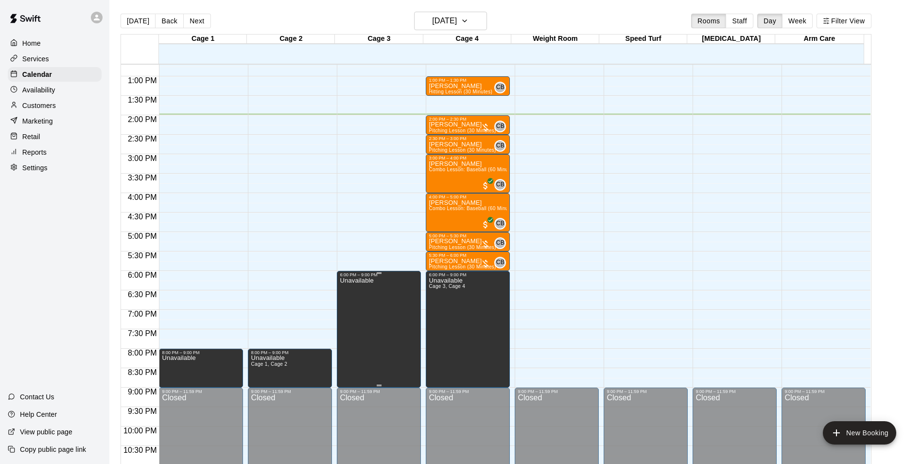
scroll to position [396, 0]
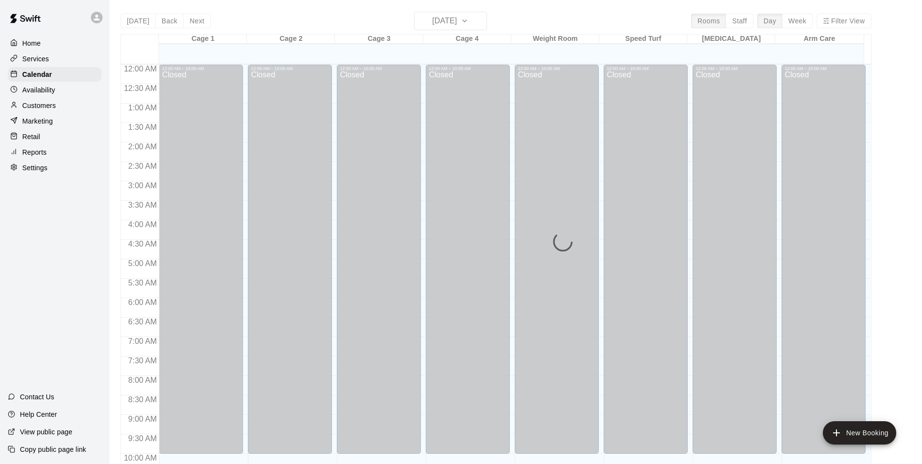
scroll to position [494, 0]
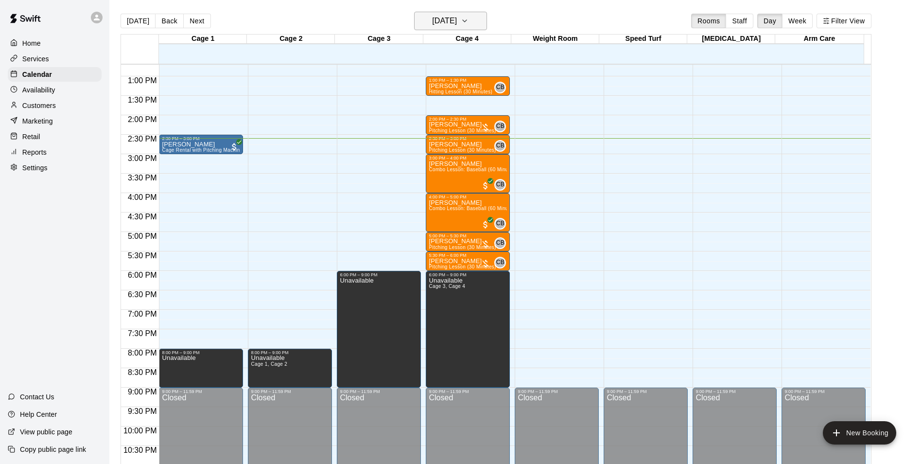
click at [468, 21] on icon "button" at bounding box center [465, 21] width 8 height 12
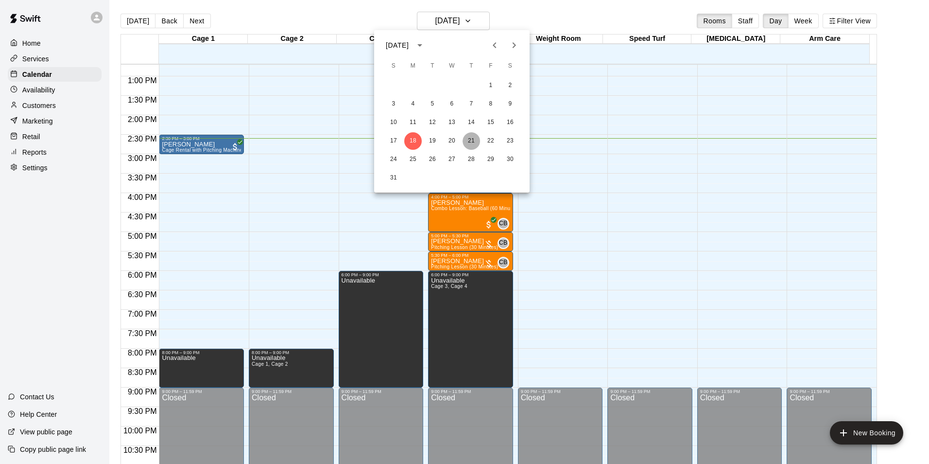
click at [472, 143] on button "21" at bounding box center [471, 140] width 17 height 17
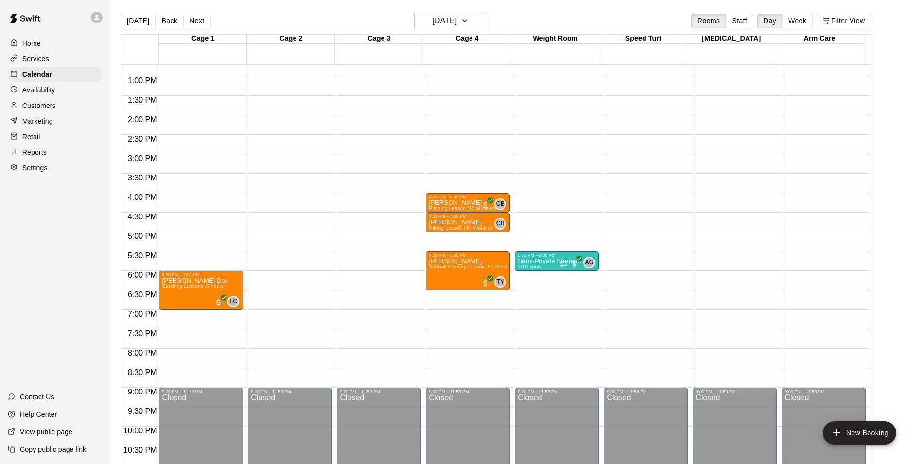
click at [462, 237] on div "12:00 AM – 10:00 AM Closed 4:00 PM – 4:30 PM Parker Wherley Pitching Lesson (30…" at bounding box center [468, 37] width 84 height 933
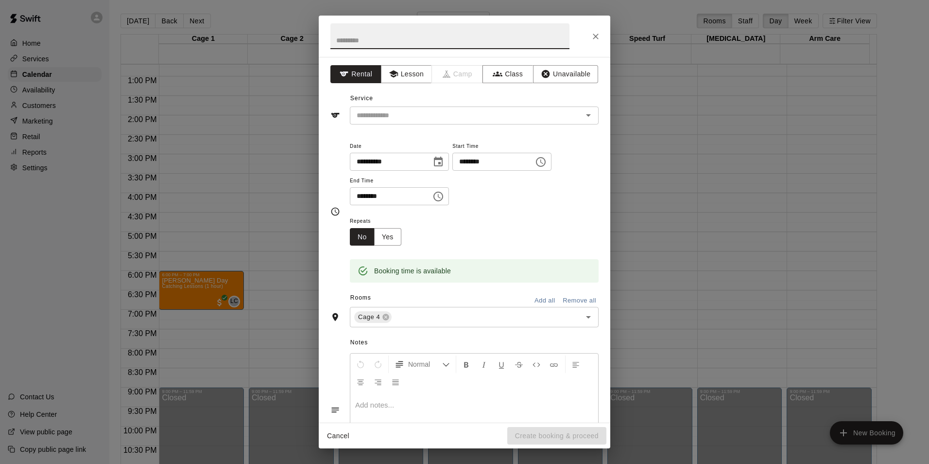
click at [420, 35] on input "text" at bounding box center [449, 36] width 239 height 26
click at [594, 32] on icon "Close" at bounding box center [596, 37] width 10 height 10
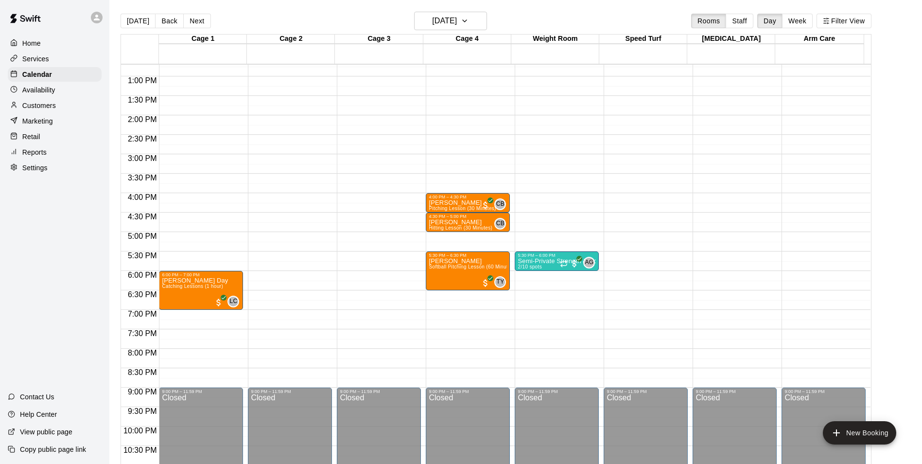
click at [474, 240] on div "12:00 AM – 10:00 AM Closed 4:00 PM – 4:30 PM Parker Wherley Pitching Lesson (30…" at bounding box center [468, 37] width 84 height 933
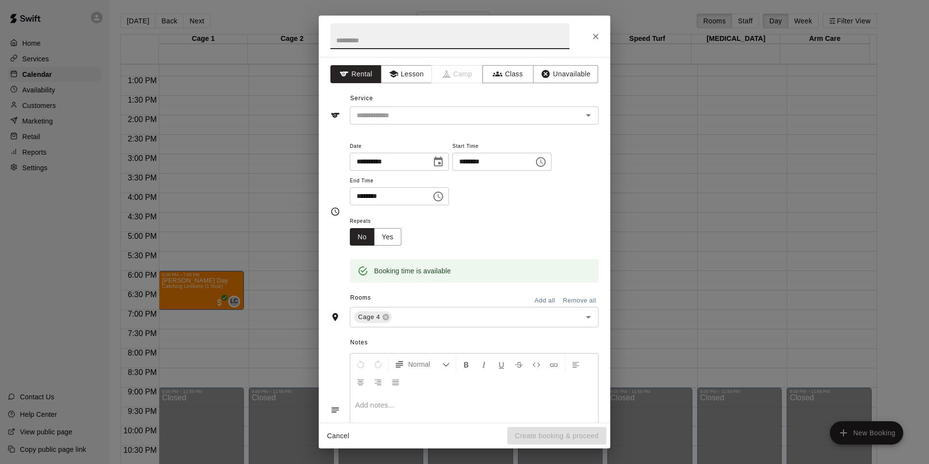
click at [416, 42] on input "text" at bounding box center [449, 36] width 239 height 26
type input "**********"
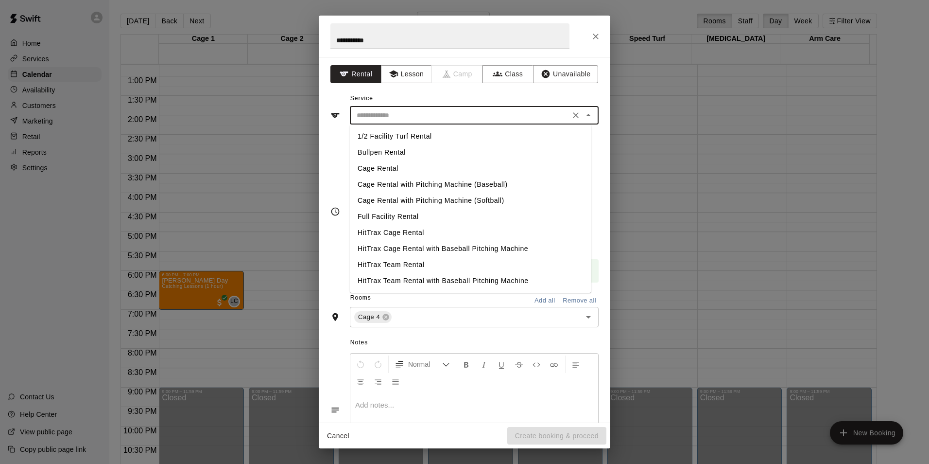
click at [399, 120] on input "text" at bounding box center [460, 115] width 214 height 12
click at [411, 72] on button "Lesson" at bounding box center [406, 74] width 51 height 18
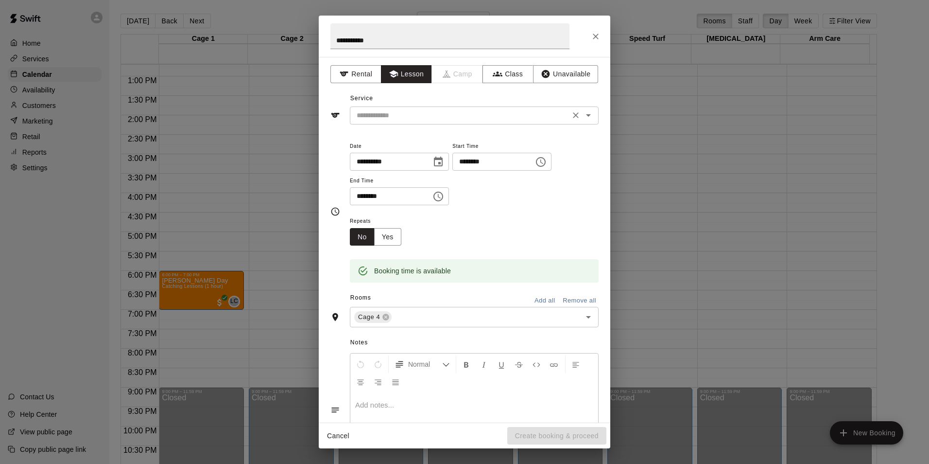
click at [417, 120] on input "text" at bounding box center [460, 115] width 214 height 12
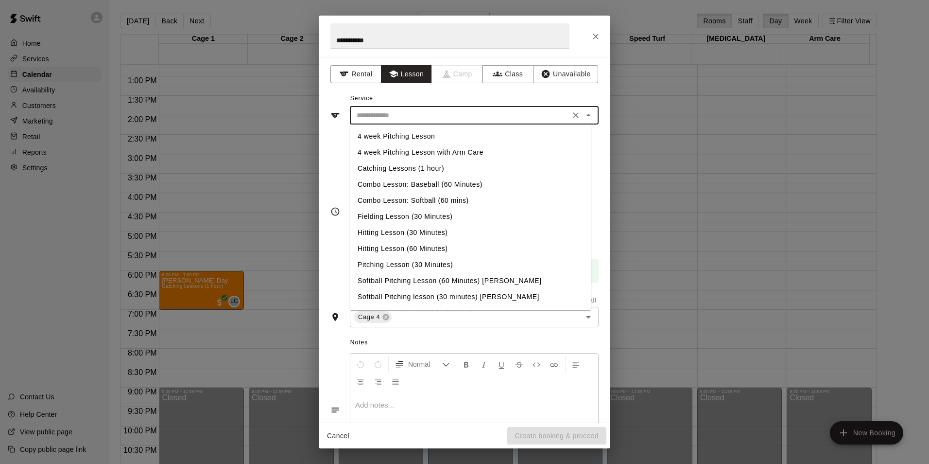
click at [387, 264] on li "Pitching Lesson (30 Minutes)" at bounding box center [470, 265] width 241 height 16
type input "**********"
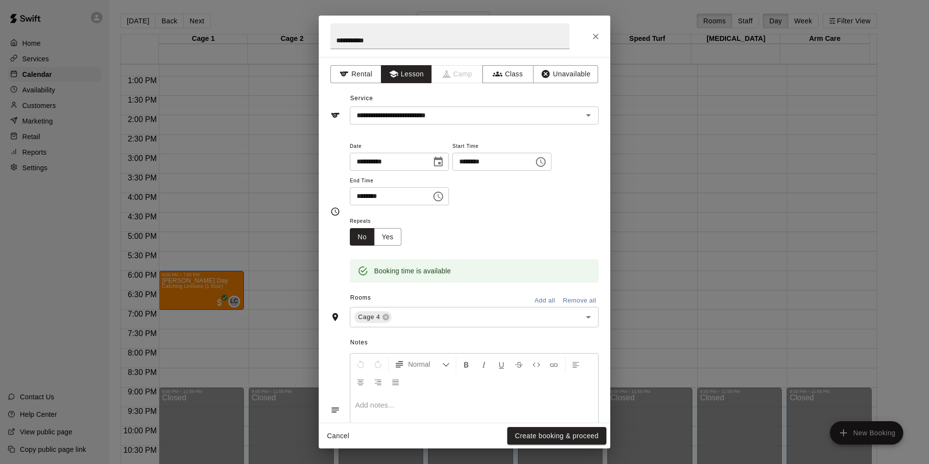
click at [465, 241] on div "Repeats No Yes" at bounding box center [474, 230] width 249 height 31
click at [573, 437] on button "Create booking & proceed" at bounding box center [556, 436] width 99 height 18
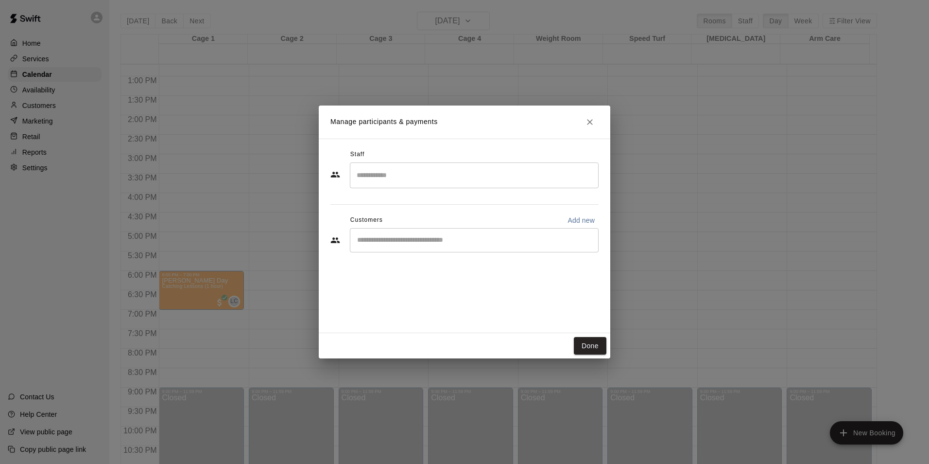
click at [400, 182] on input "Search staff" at bounding box center [474, 175] width 240 height 17
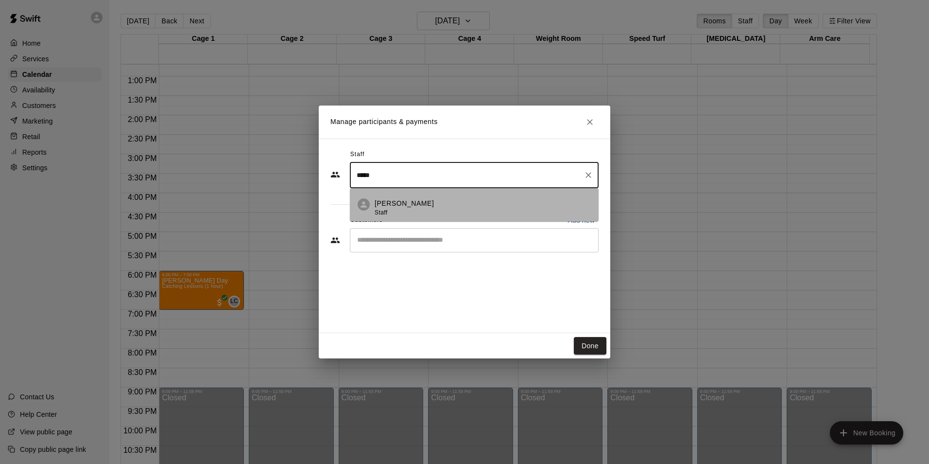
click at [401, 200] on p "[PERSON_NAME]" at bounding box center [404, 203] width 59 height 10
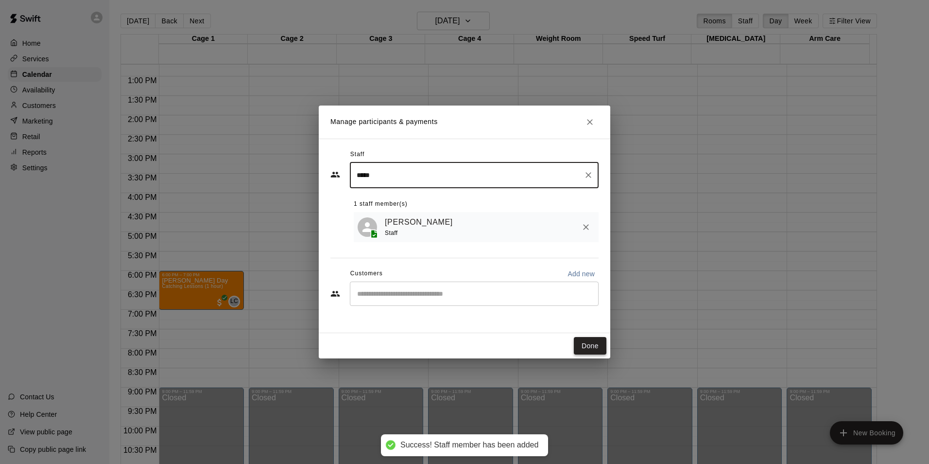
type input "*****"
click at [592, 346] on button "Done" at bounding box center [590, 346] width 33 height 18
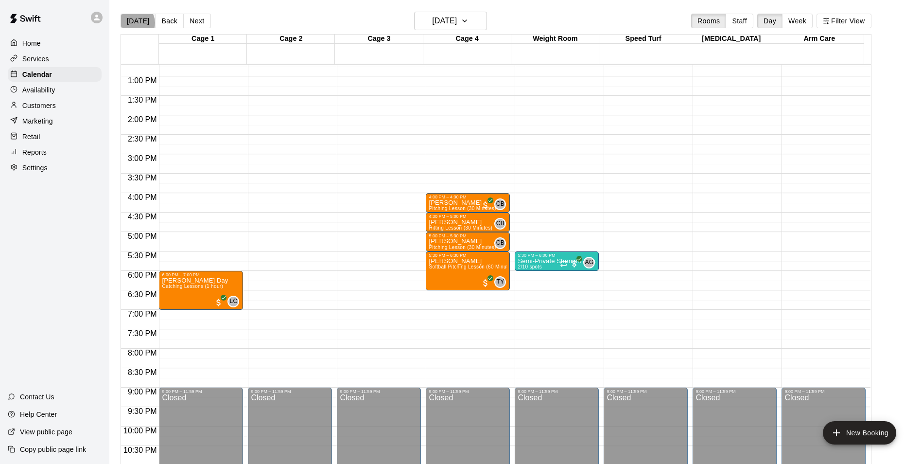
click at [135, 22] on button "[DATE]" at bounding box center [138, 21] width 35 height 15
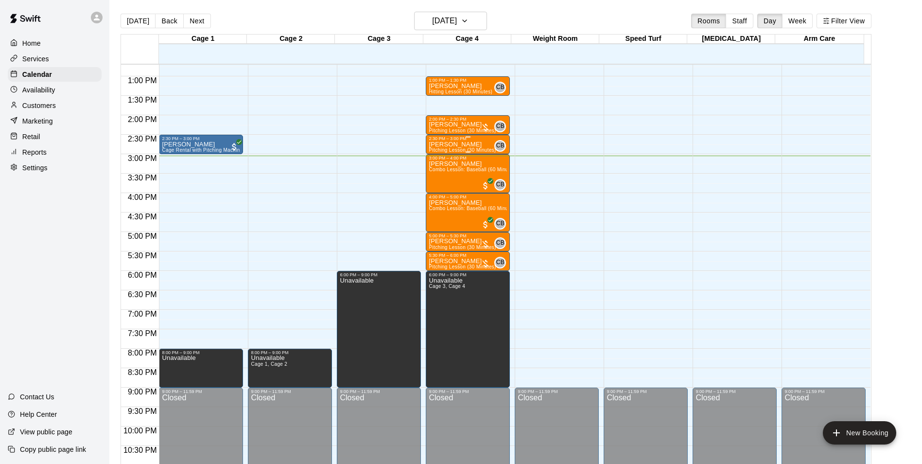
click at [464, 149] on span "Pitching Lesson (30 Minutes)" at bounding box center [462, 149] width 67 height 5
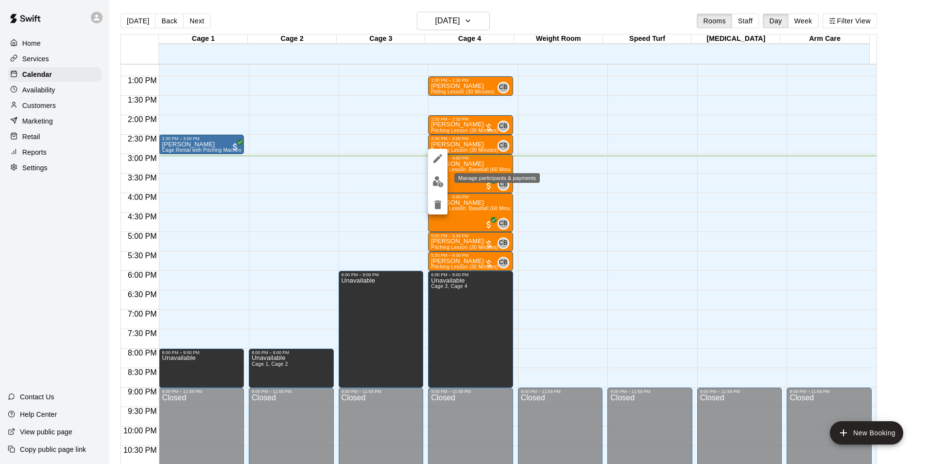
click at [438, 183] on img "edit" at bounding box center [437, 181] width 11 height 11
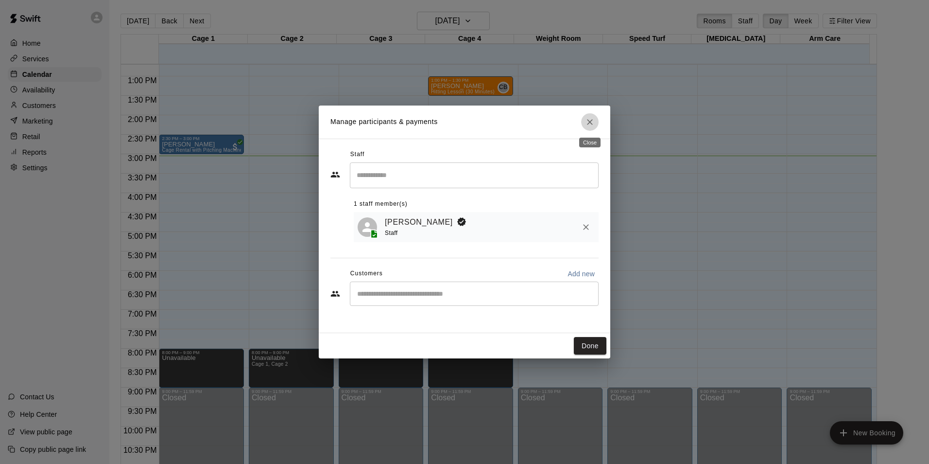
click at [589, 120] on icon "Close" at bounding box center [590, 122] width 10 height 10
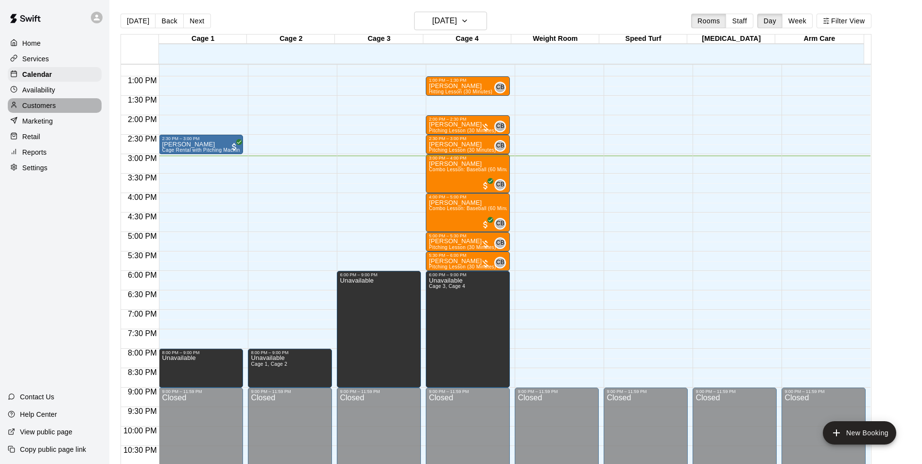
click at [27, 107] on p "Customers" at bounding box center [39, 106] width 34 height 10
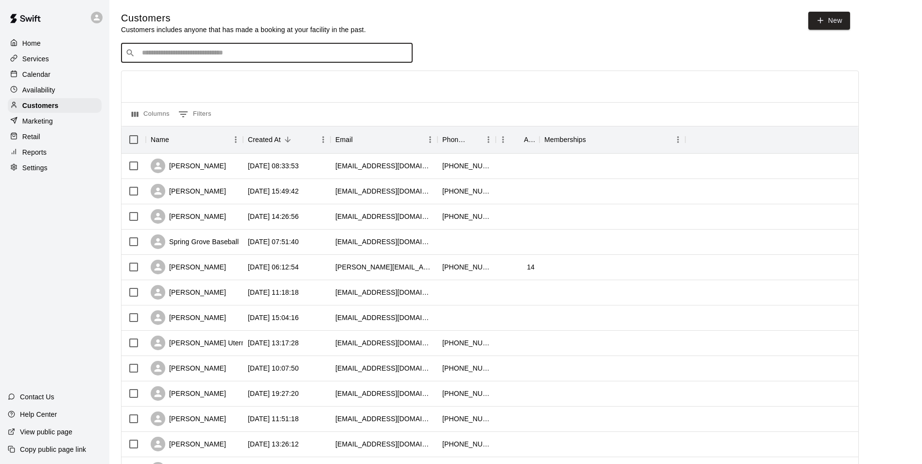
click at [148, 56] on input "Search customers by name or email" at bounding box center [273, 53] width 269 height 10
type input "******"
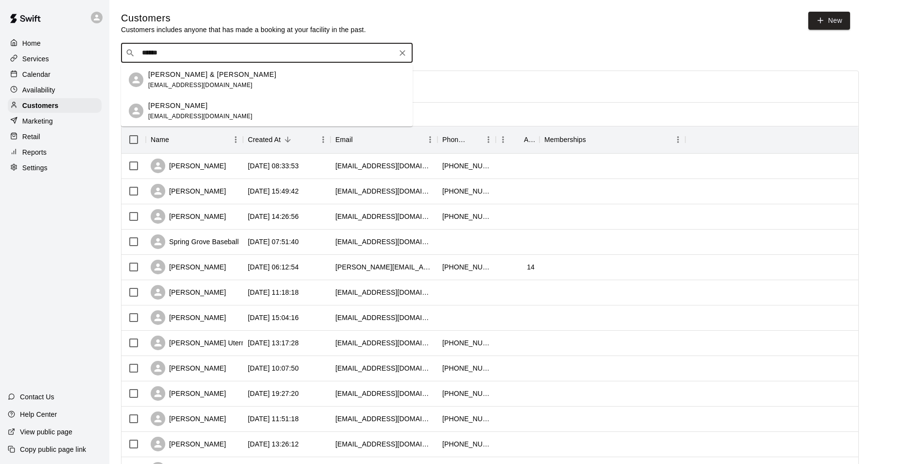
click at [229, 74] on div "[PERSON_NAME] & [PERSON_NAME]" at bounding box center [212, 74] width 128 height 10
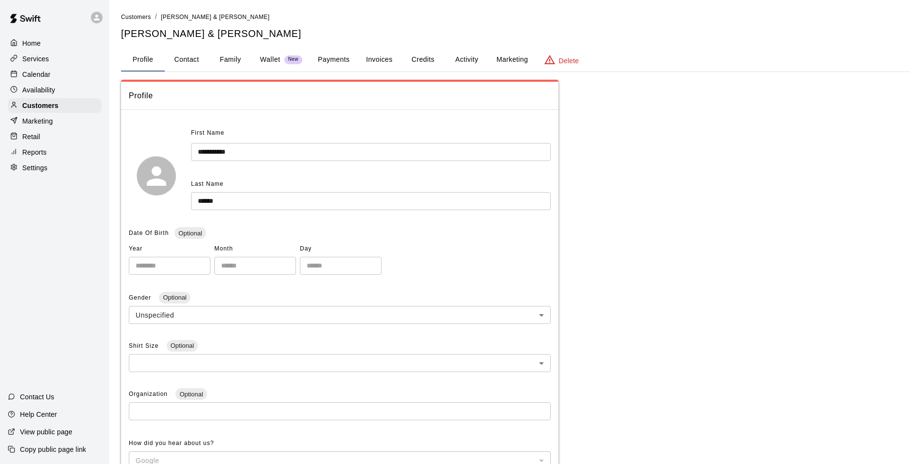
click at [340, 60] on button "Payments" at bounding box center [333, 59] width 47 height 23
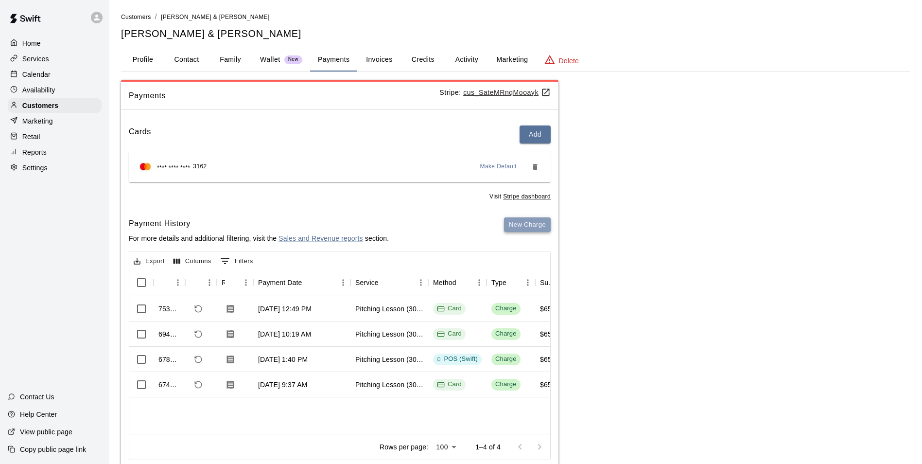
click at [514, 228] on button "New Charge" at bounding box center [527, 224] width 47 height 15
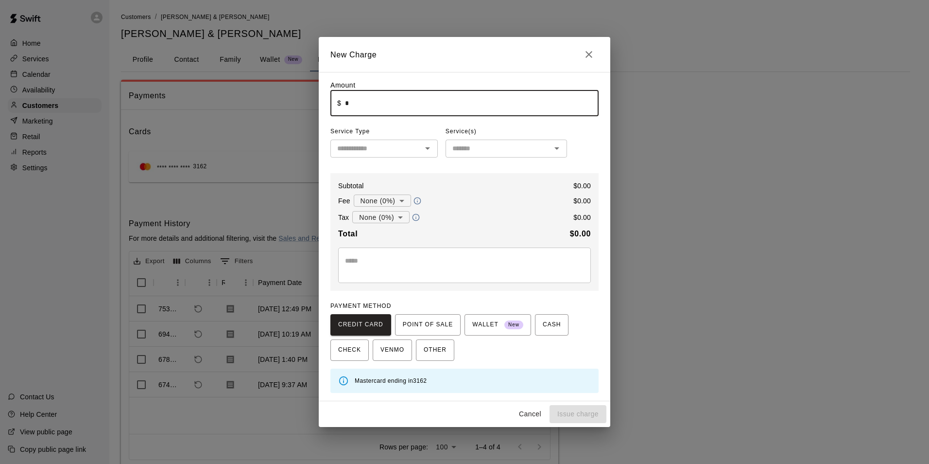
click at [422, 102] on input "*" at bounding box center [472, 103] width 254 height 26
click at [434, 150] on button "Open" at bounding box center [428, 148] width 14 height 14
type input "*****"
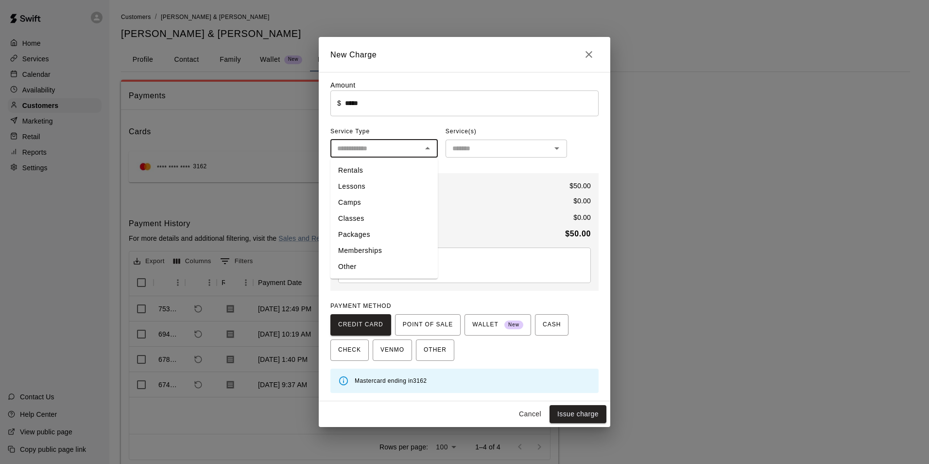
click at [397, 183] on li "Lessons" at bounding box center [383, 186] width 107 height 16
type input "*******"
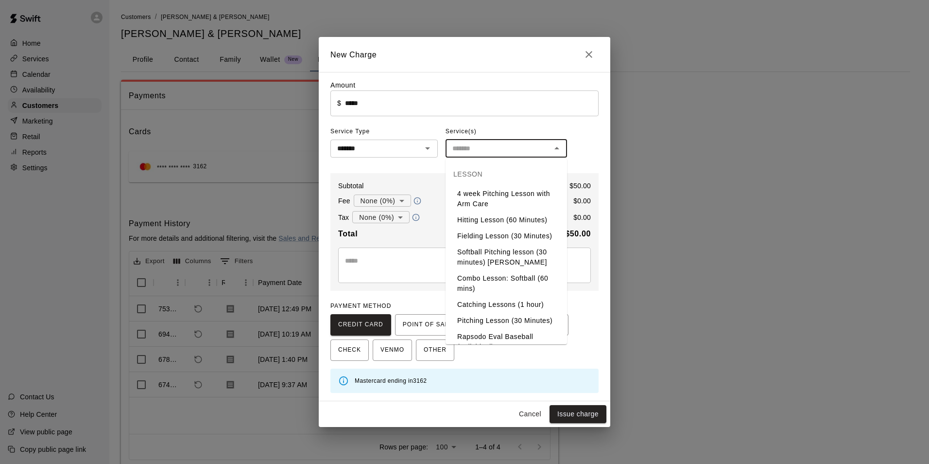
click at [469, 155] on input "text" at bounding box center [498, 148] width 100 height 12
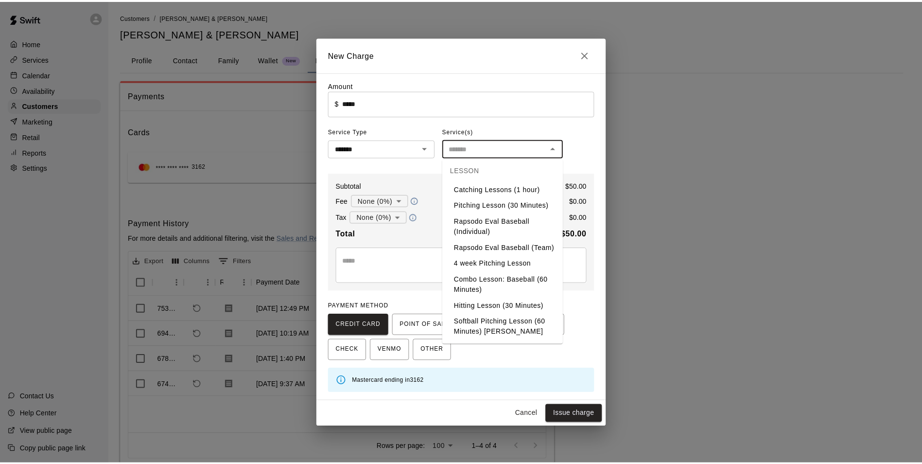
scroll to position [146, 0]
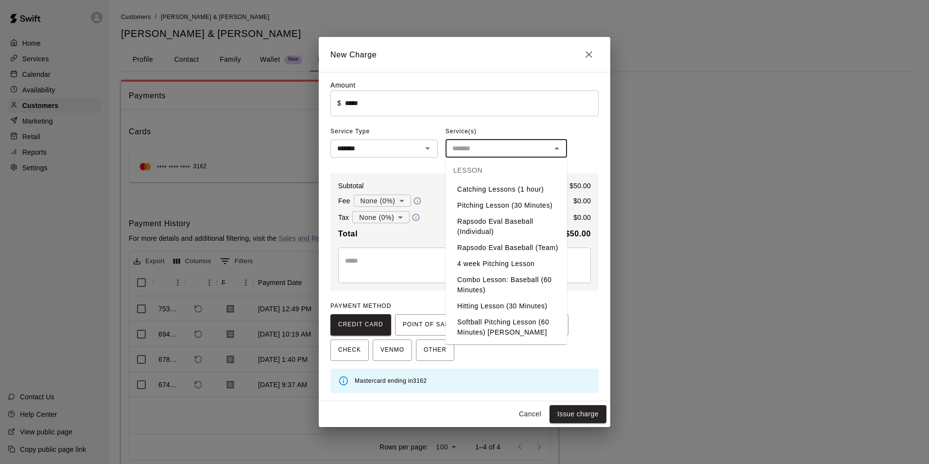
click at [485, 197] on li "Pitching Lesson (30 Minutes)" at bounding box center [506, 205] width 121 height 16
type input "**********"
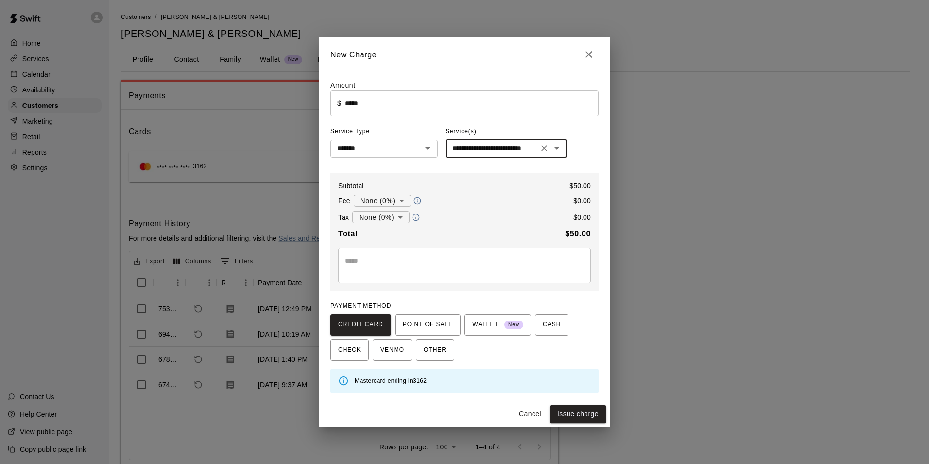
click at [490, 355] on div "CREDIT CARD POINT OF SALE WALLET New CASH CHECK VENMO OTHER" at bounding box center [464, 337] width 268 height 47
click at [592, 415] on button "Issue charge" at bounding box center [578, 414] width 57 height 18
type input "*"
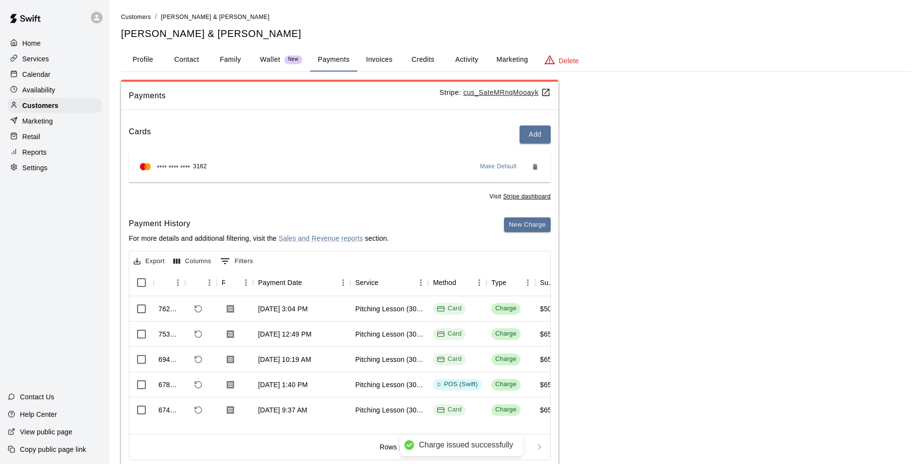
click at [52, 74] on div "Calendar" at bounding box center [55, 74] width 94 height 15
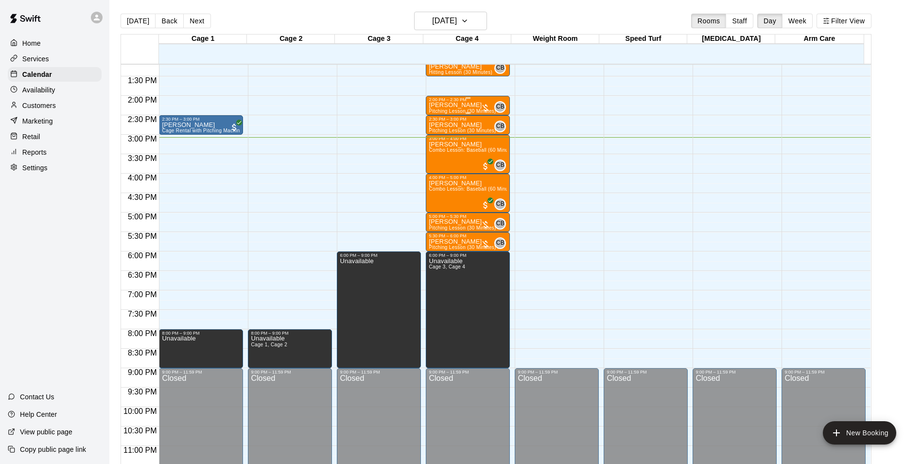
scroll to position [524, 0]
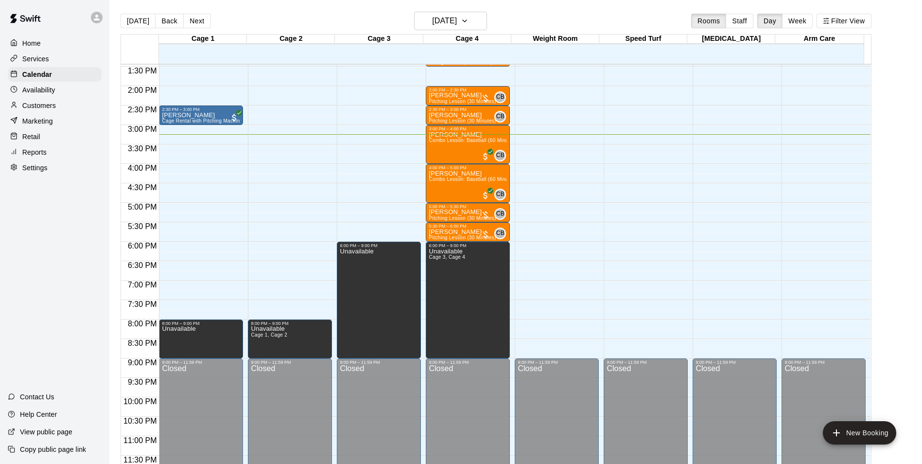
click at [48, 106] on p "Customers" at bounding box center [39, 106] width 34 height 10
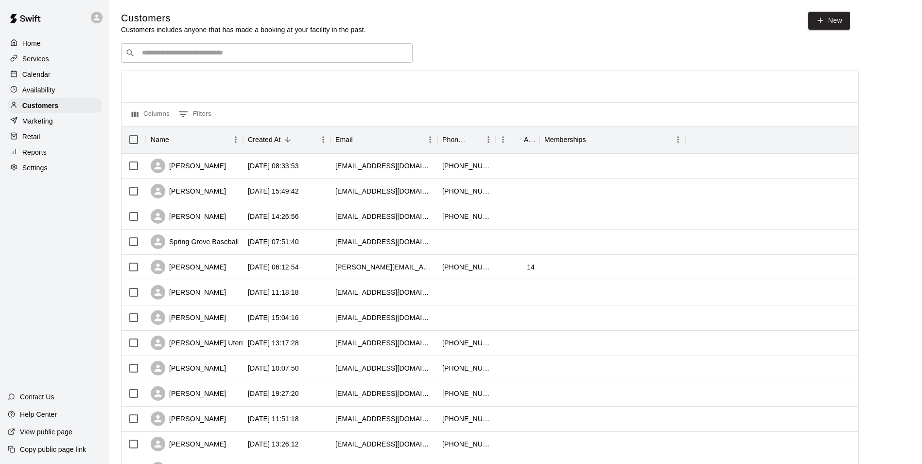
click at [235, 52] on input "Search customers by name or email" at bounding box center [273, 53] width 269 height 10
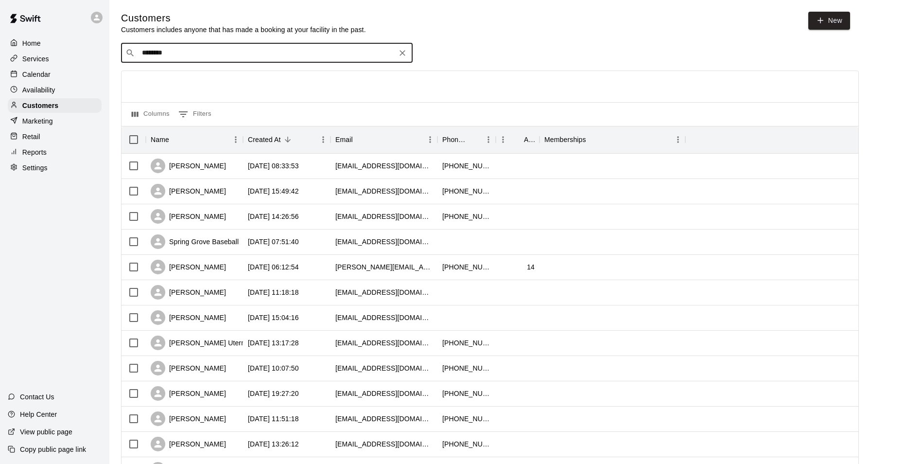
type input "*********"
click at [236, 78] on div "Drink Sales bermudianbraves@gmail.com" at bounding box center [276, 79] width 257 height 21
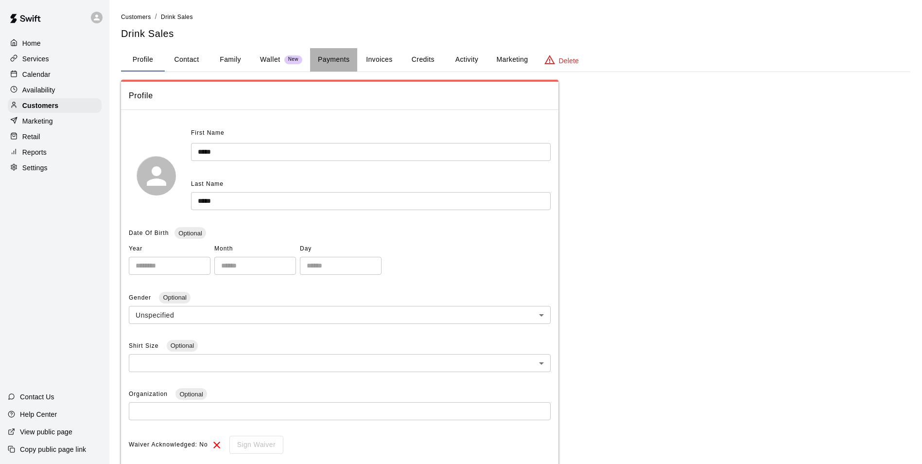
click at [337, 60] on button "Payments" at bounding box center [333, 59] width 47 height 23
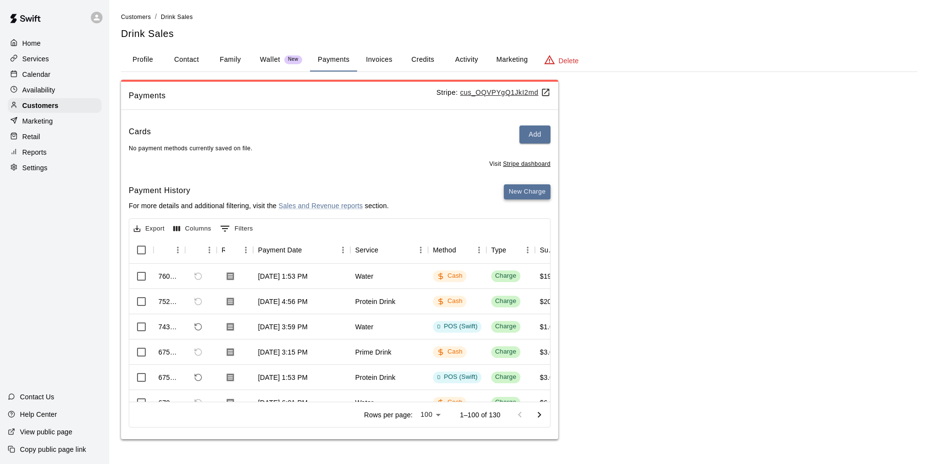
click at [523, 193] on button "New Charge" at bounding box center [527, 191] width 47 height 15
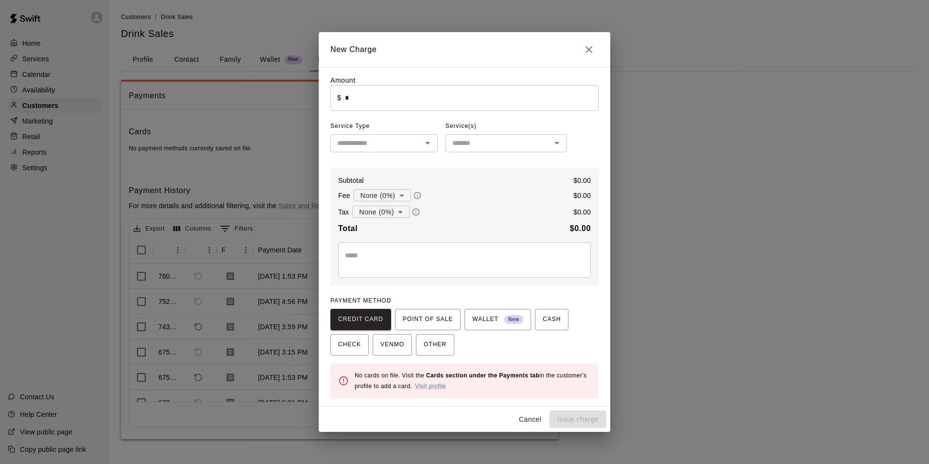
click at [355, 97] on input "*" at bounding box center [472, 98] width 254 height 26
type input "****"
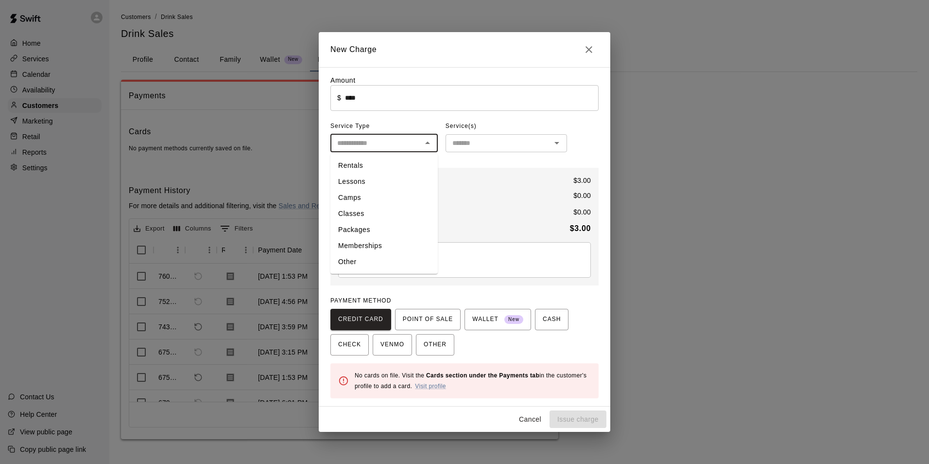
click at [366, 145] on input "text" at bounding box center [376, 143] width 86 height 12
drag, startPoint x: 362, startPoint y: 260, endPoint x: 518, endPoint y: 146, distance: 193.0
click at [365, 258] on li "Other" at bounding box center [383, 262] width 107 height 16
type input "*****"
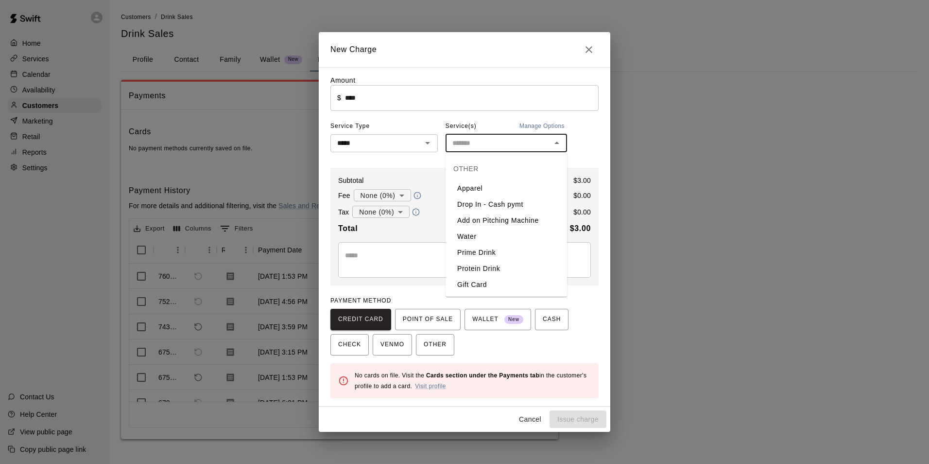
click at [502, 139] on input "text" at bounding box center [498, 143] width 100 height 12
click at [474, 268] on li "Protein Drink" at bounding box center [506, 268] width 121 height 16
type input "**********"
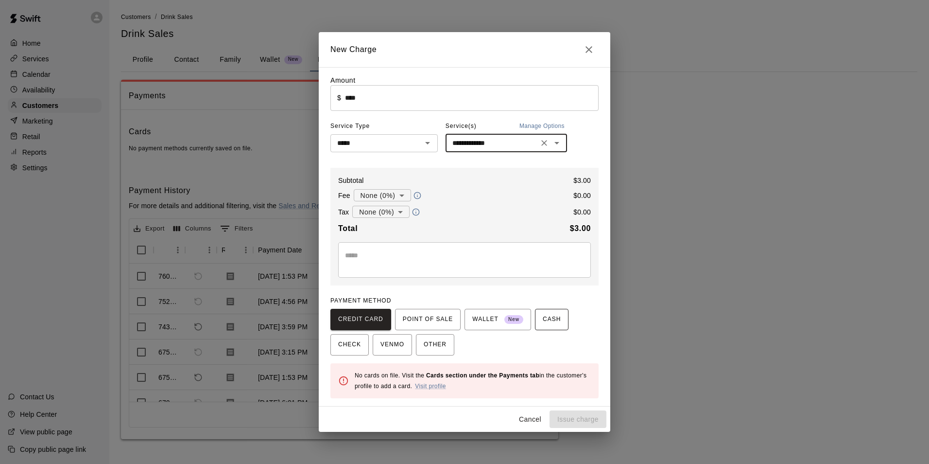
click at [543, 326] on span "CASH" at bounding box center [552, 319] width 18 height 16
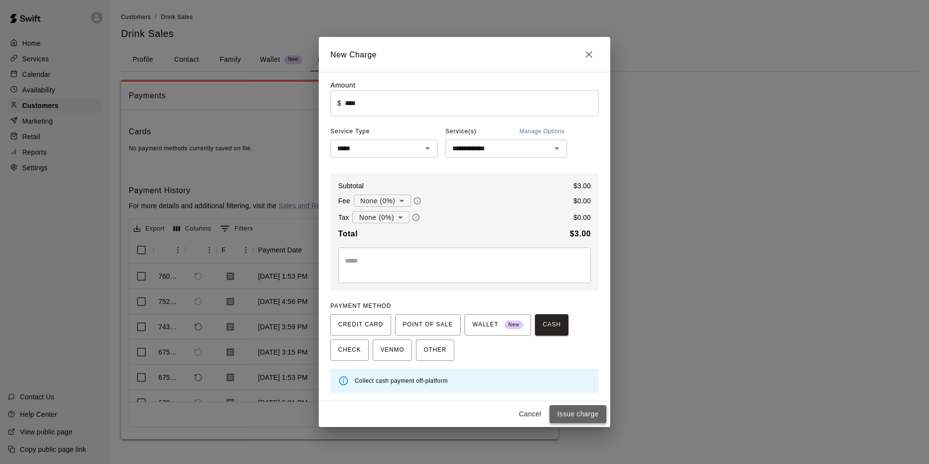
click at [573, 417] on button "Issue charge" at bounding box center [578, 414] width 57 height 18
type input "*"
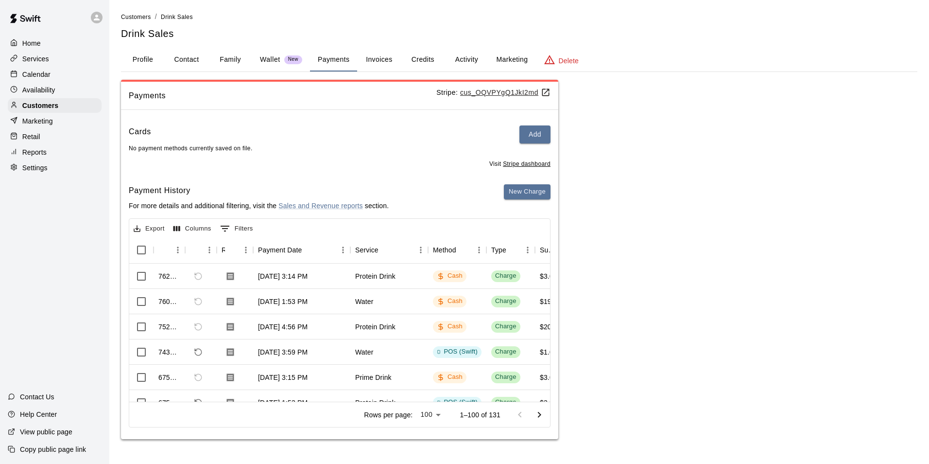
click at [57, 75] on div "Calendar" at bounding box center [55, 74] width 94 height 15
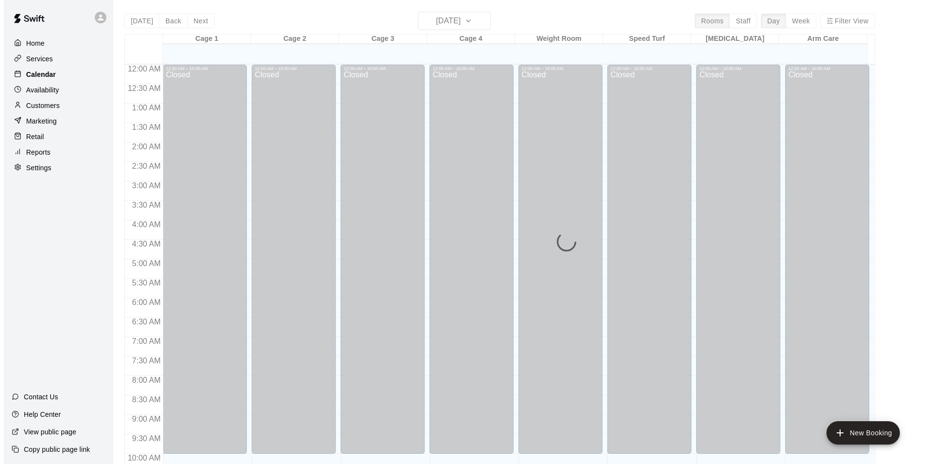
scroll to position [494, 0]
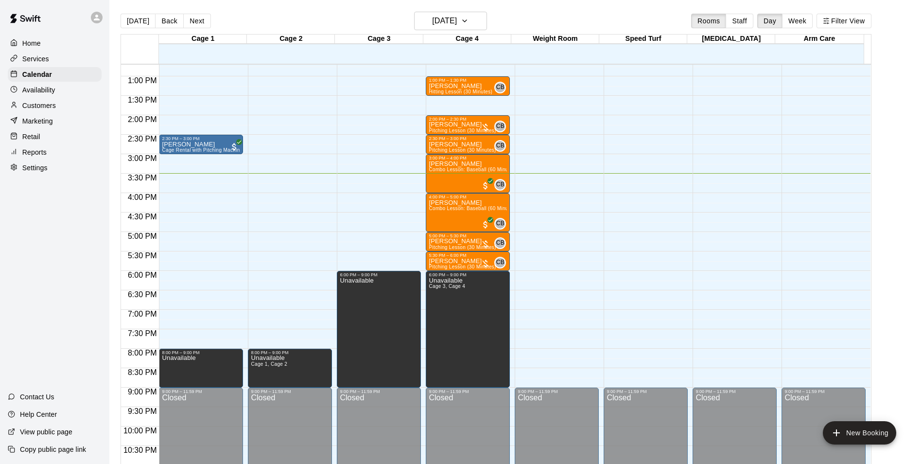
click at [365, 180] on div "12:00 AM – 10:00 AM Closed 6:00 PM – 9:00 PM Unavailable 9:00 PM – 11:59 PM Clo…" at bounding box center [379, 37] width 84 height 933
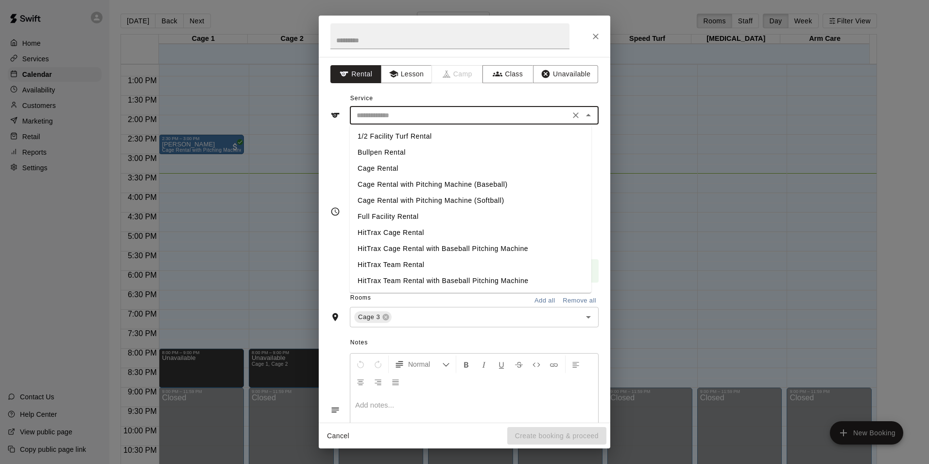
click at [396, 118] on input "text" at bounding box center [460, 115] width 214 height 12
click at [364, 166] on li "Cage Rental" at bounding box center [470, 168] width 241 height 16
type input "**********"
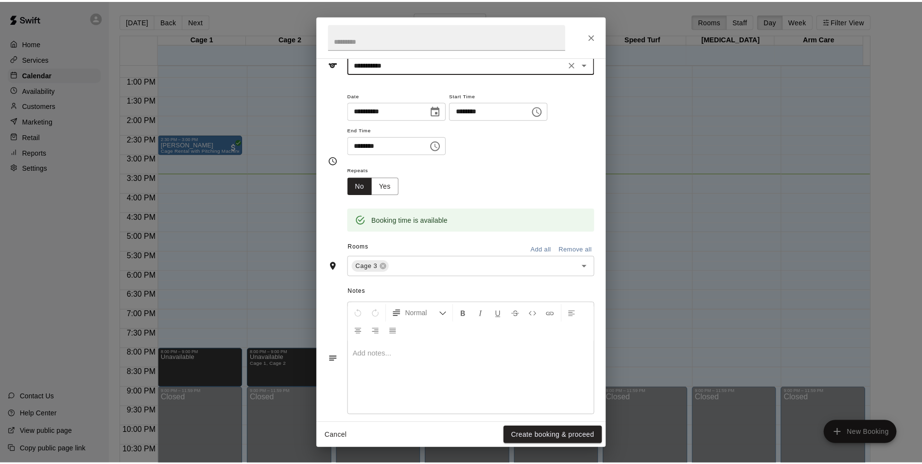
scroll to position [62, 0]
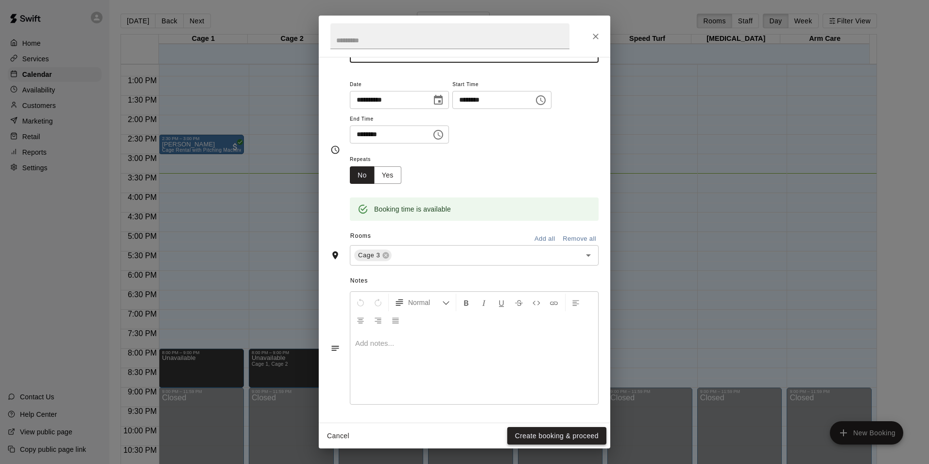
click at [523, 436] on button "Create booking & proceed" at bounding box center [556, 436] width 99 height 18
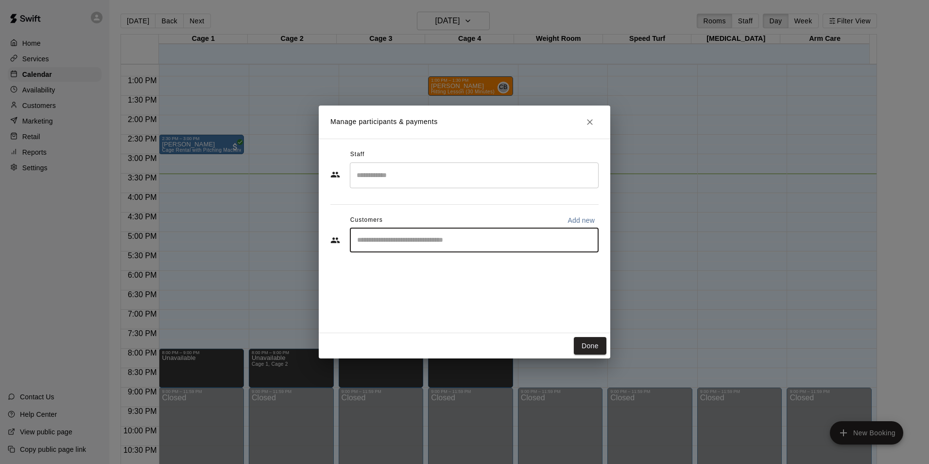
click at [504, 235] on input "Start typing to search customers..." at bounding box center [474, 240] width 240 height 10
type input "*****"
click at [460, 272] on div "Alex Yanky akyanky19@yahoo.com" at bounding box center [484, 268] width 214 height 21
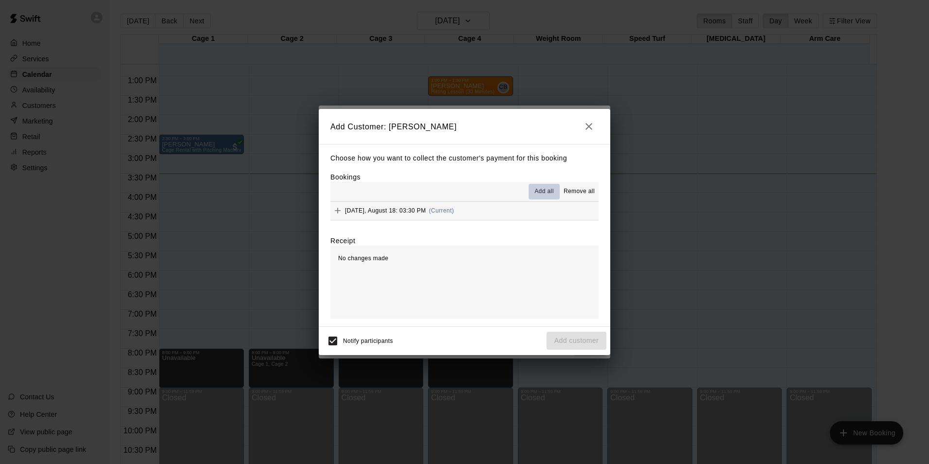
click at [540, 187] on button "Add all" at bounding box center [544, 192] width 31 height 16
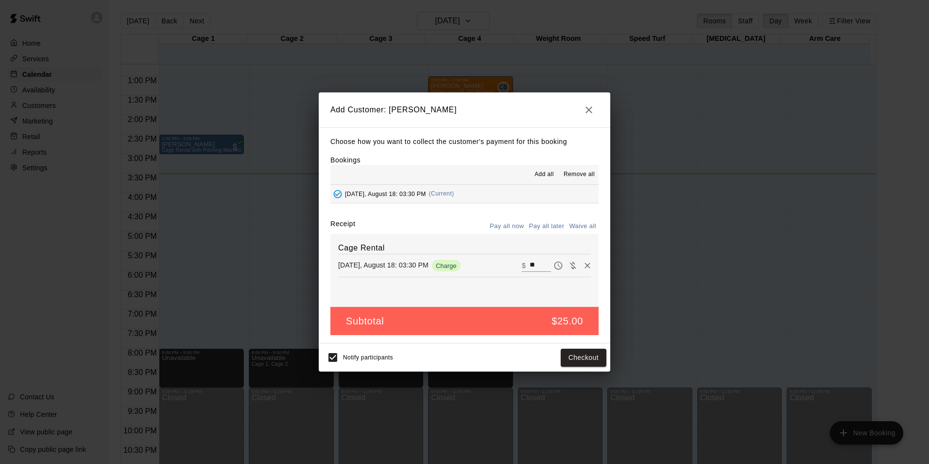
click at [586, 112] on icon "button" at bounding box center [589, 110] width 12 height 12
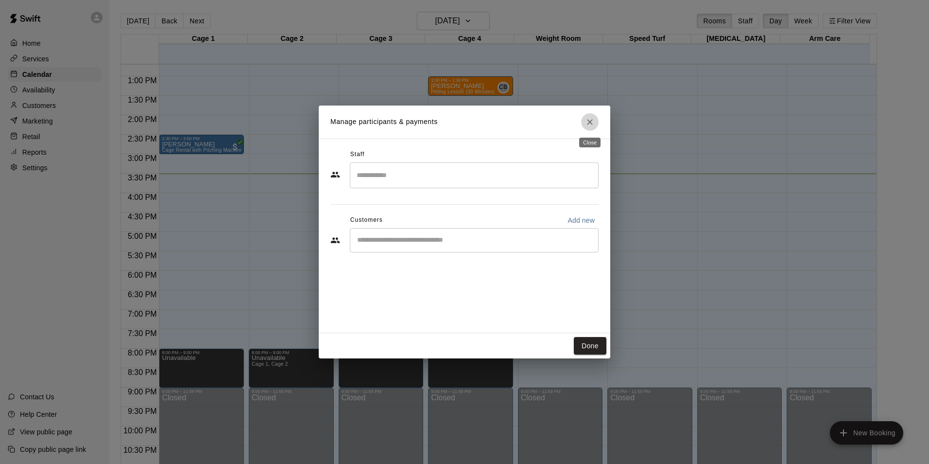
click at [586, 121] on icon "Close" at bounding box center [590, 122] width 10 height 10
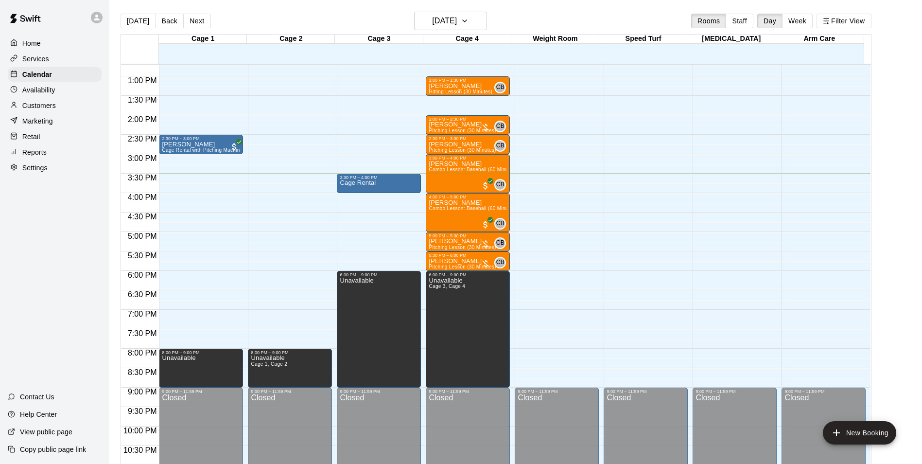
click at [65, 106] on div "Customers" at bounding box center [55, 105] width 94 height 15
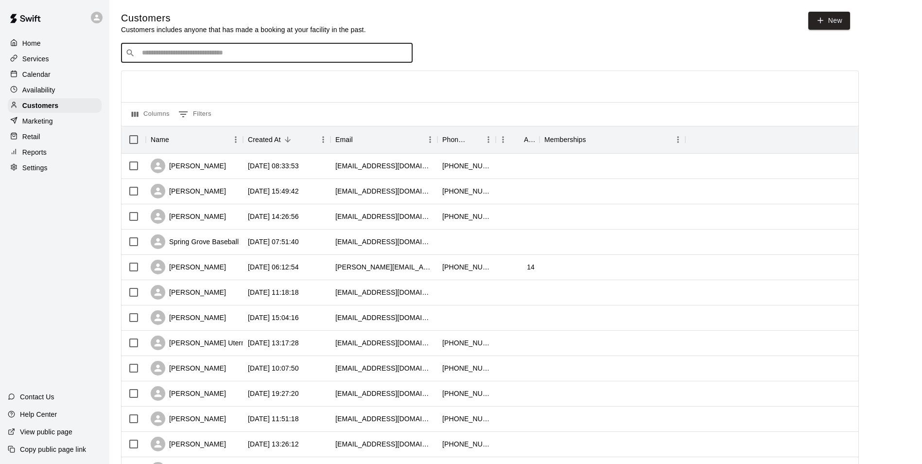
click at [210, 51] on input "Search customers by name or email" at bounding box center [273, 53] width 269 height 10
type input "*****"
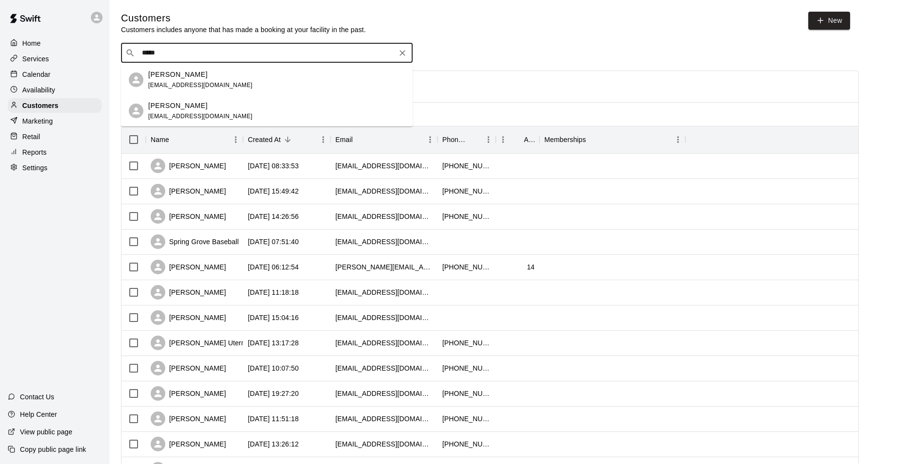
click at [205, 82] on span "akyanky19@yahoo.com" at bounding box center [200, 85] width 104 height 7
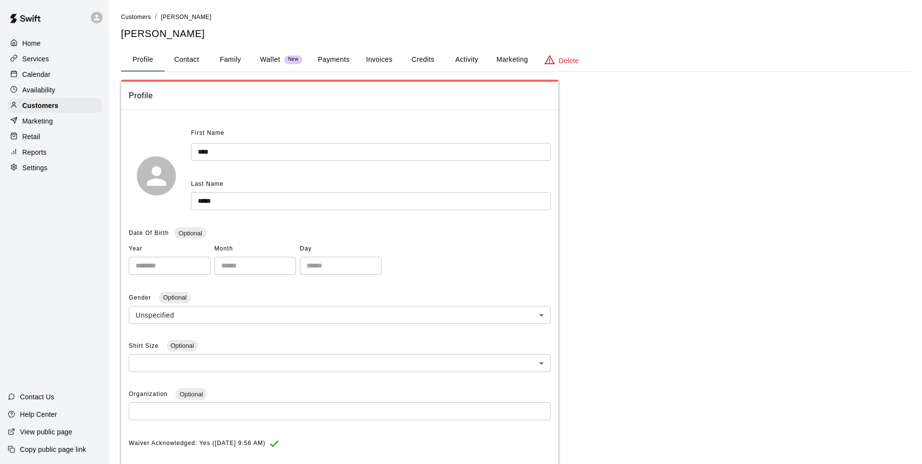
click at [467, 58] on button "Activity" at bounding box center [467, 59] width 44 height 23
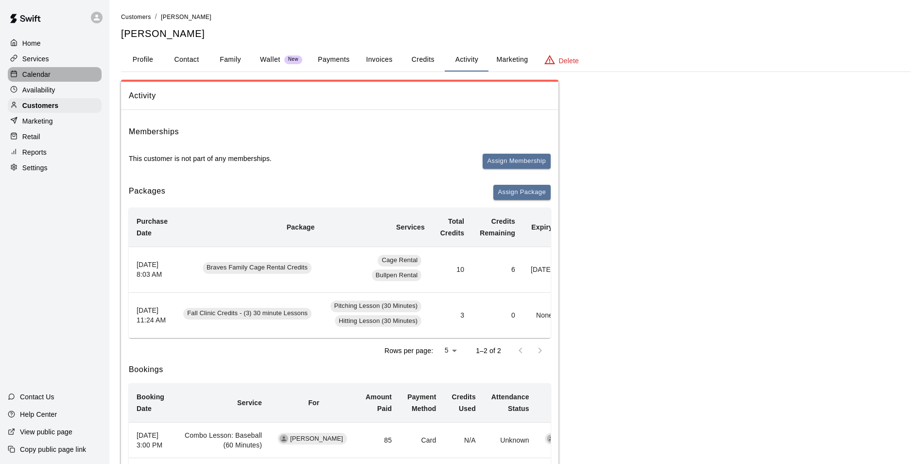
click at [37, 73] on p "Calendar" at bounding box center [36, 74] width 28 height 10
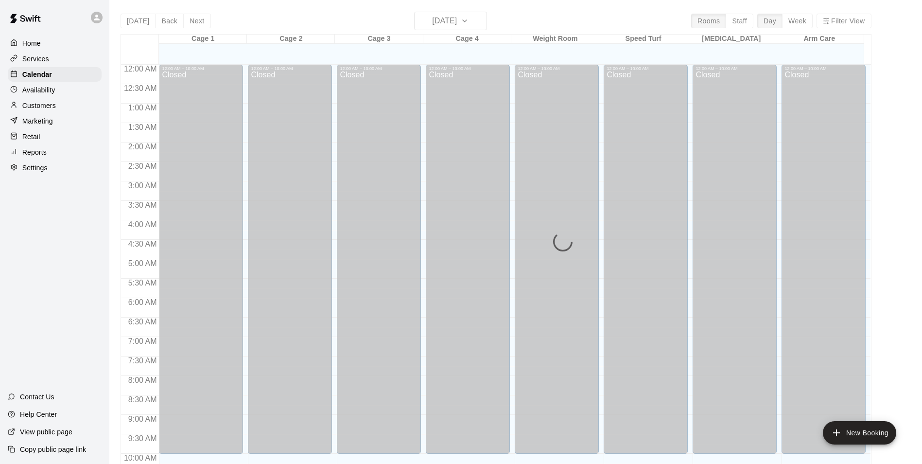
scroll to position [494, 0]
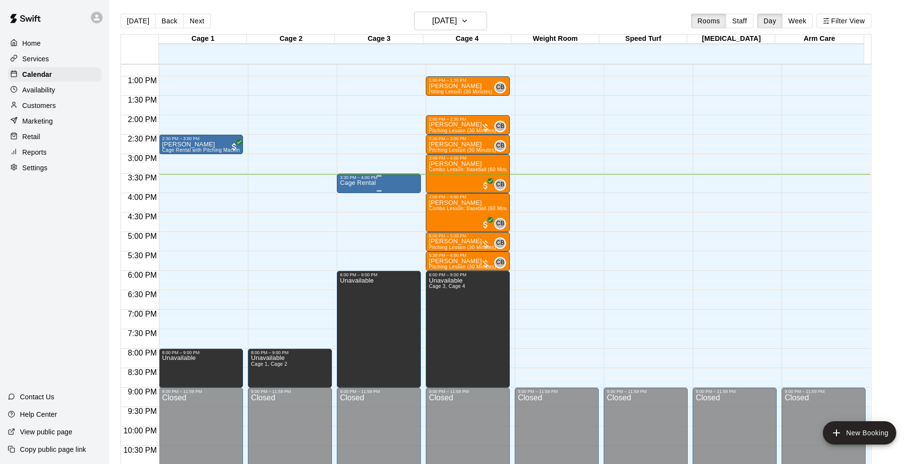
click at [382, 182] on div "Cage Rental" at bounding box center [379, 412] width 78 height 464
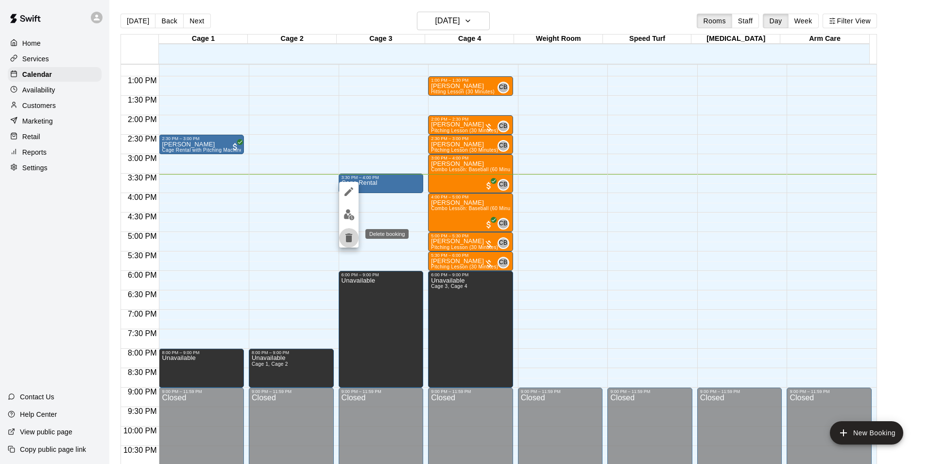
click at [343, 238] on button "delete" at bounding box center [348, 237] width 19 height 19
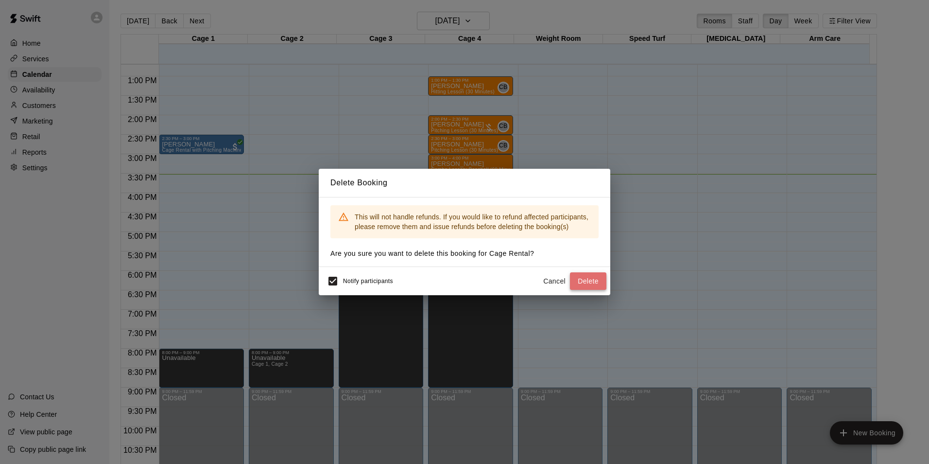
click at [578, 277] on button "Delete" at bounding box center [588, 281] width 36 height 18
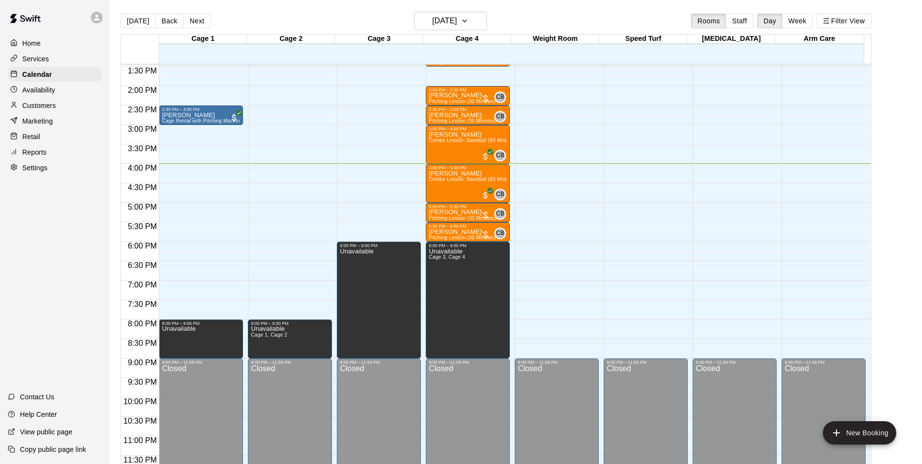
scroll to position [427, 0]
